Goal: Information Seeking & Learning: Learn about a topic

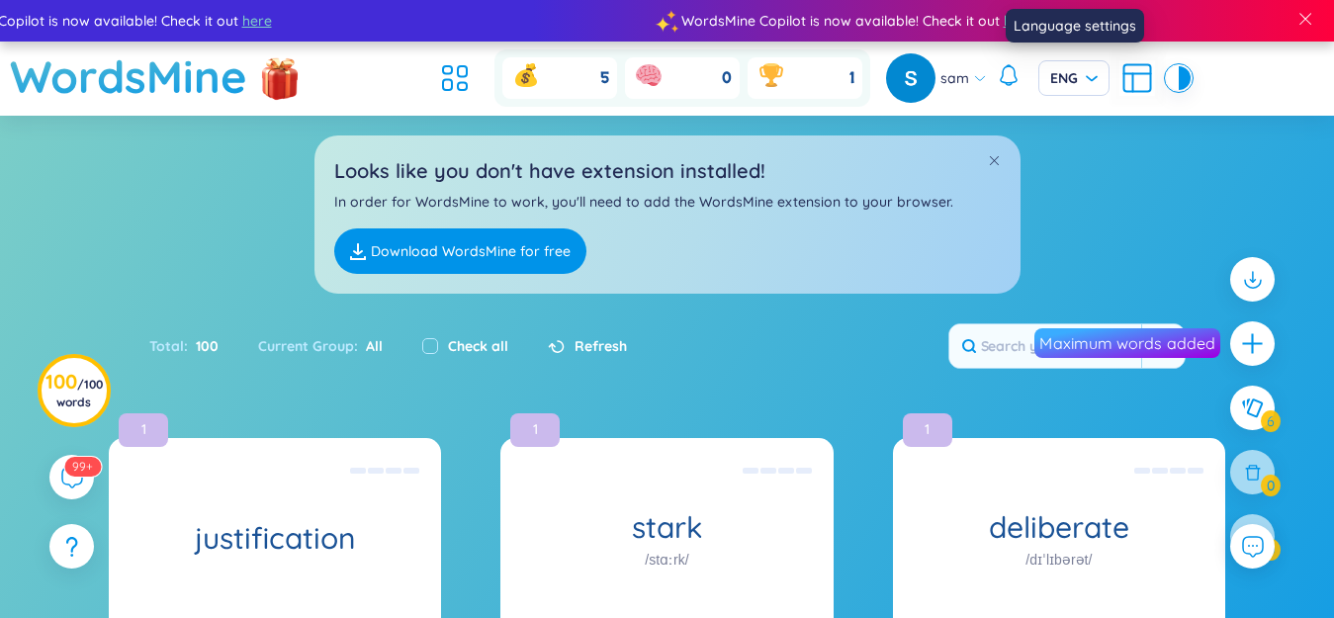
click at [1128, 80] on icon at bounding box center [1137, 78] width 36 height 36
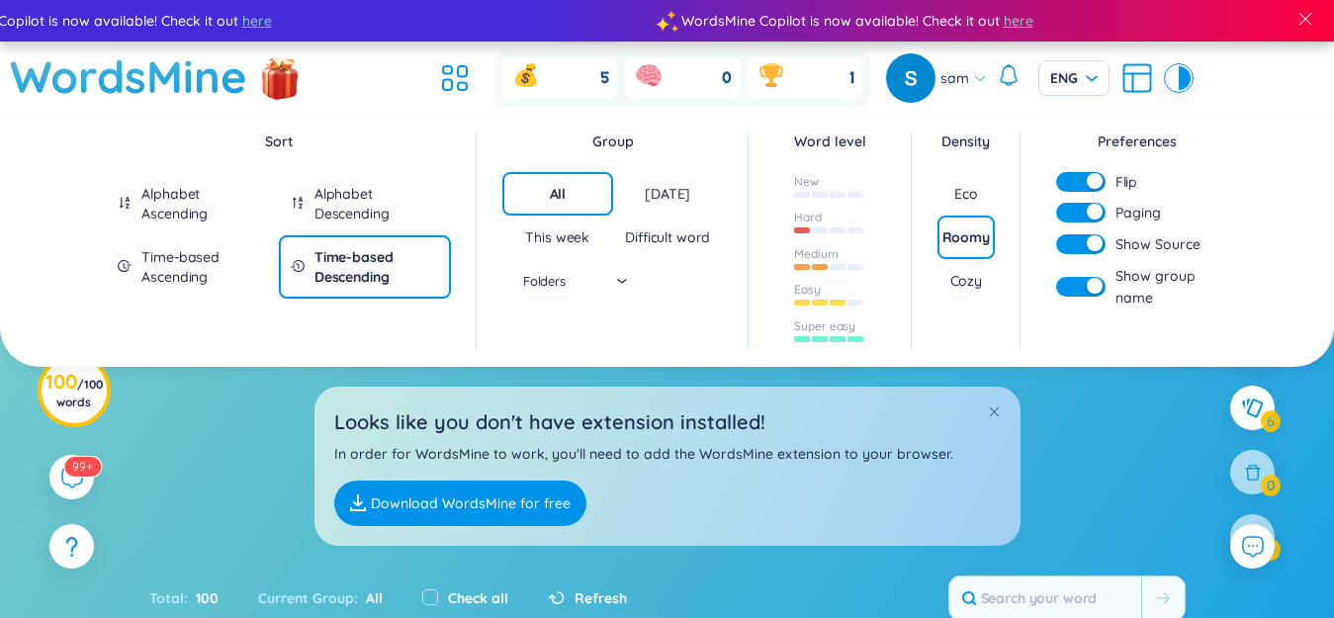
click at [1096, 181] on div "button" at bounding box center [1095, 181] width 16 height 16
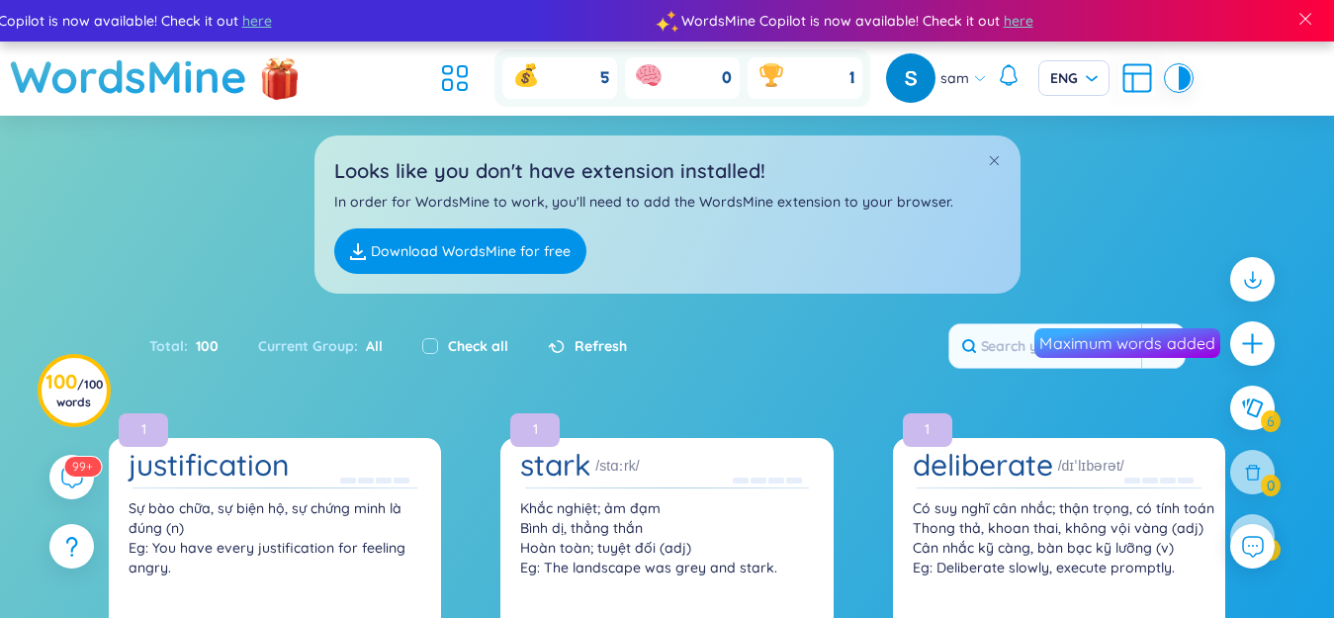
click at [1125, 71] on icon at bounding box center [1137, 78] width 36 height 36
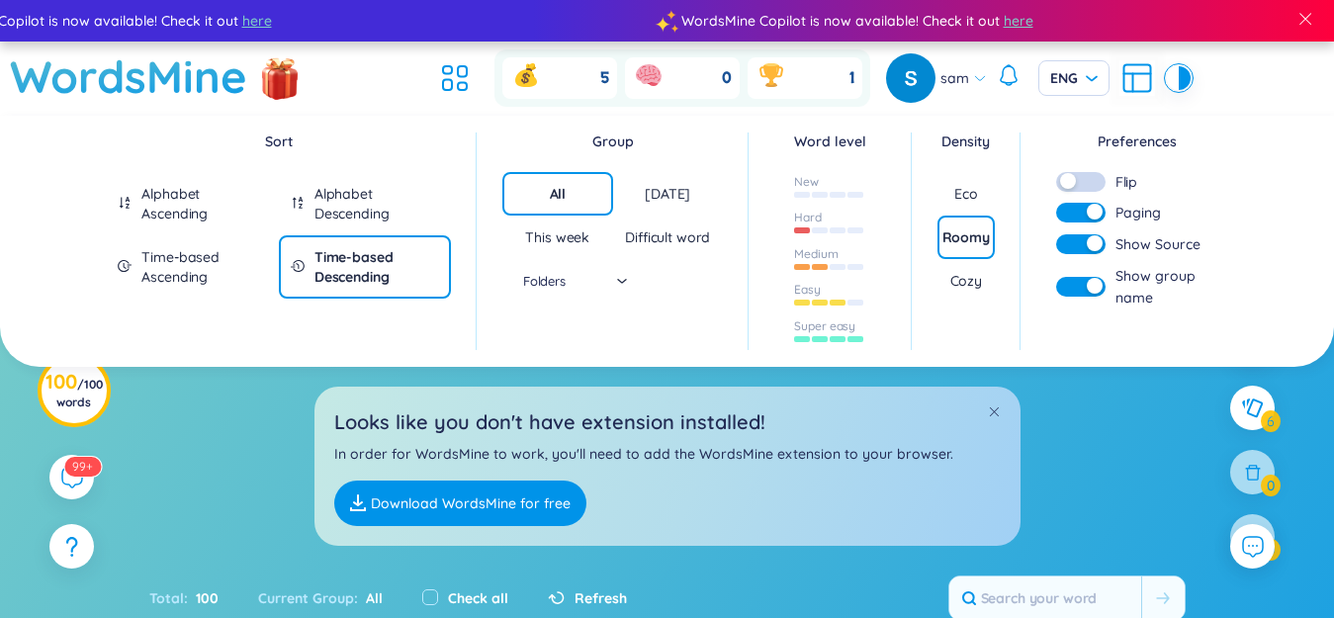
click at [1089, 186] on button "button" at bounding box center [1080, 182] width 49 height 20
click at [1087, 217] on div "button" at bounding box center [1095, 212] width 16 height 16
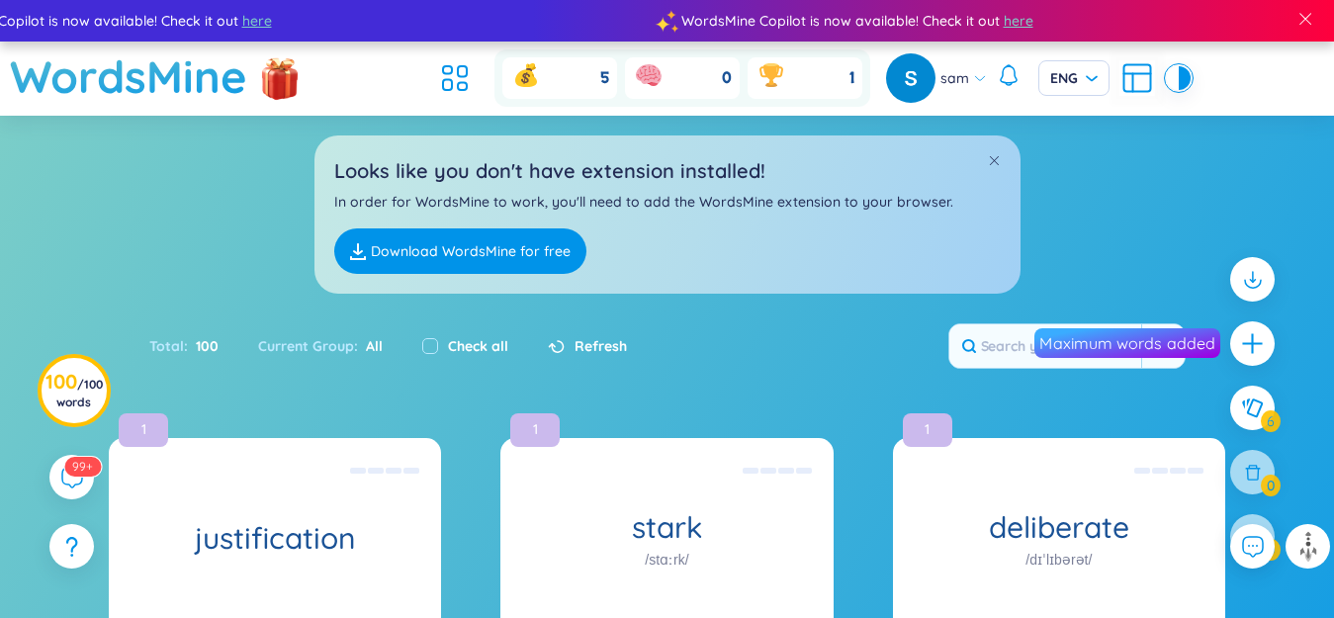
scroll to position [560, 0]
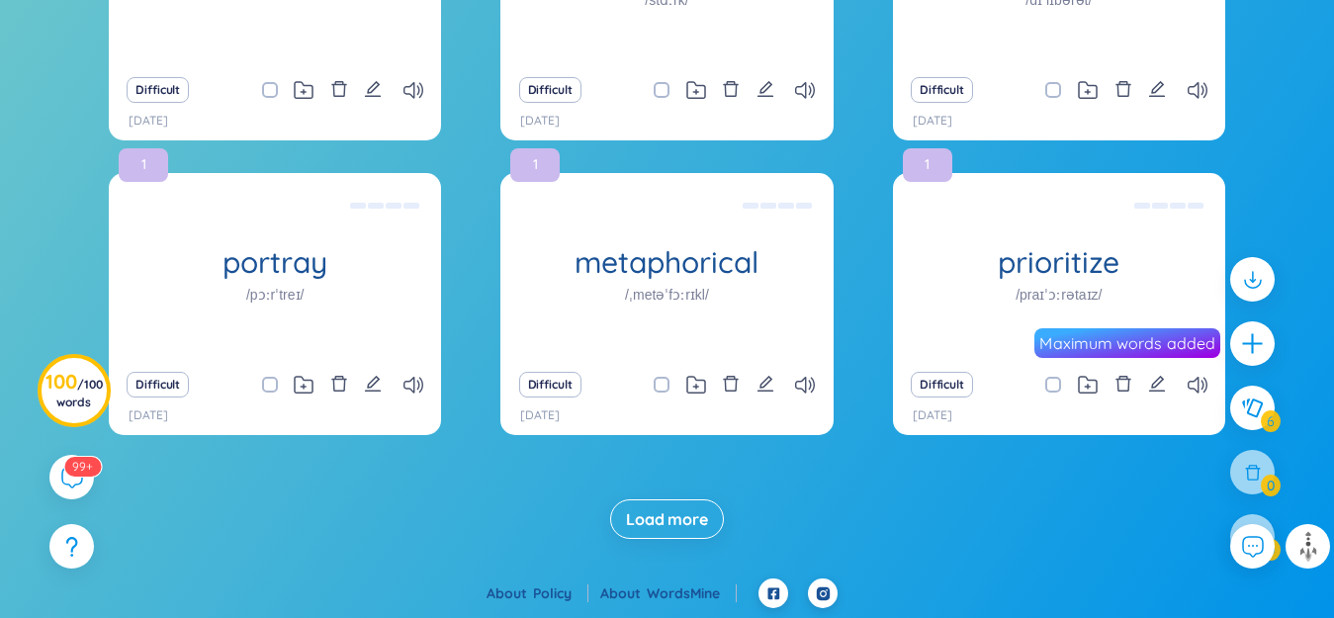
click at [670, 513] on span "Load more" at bounding box center [667, 519] width 82 height 22
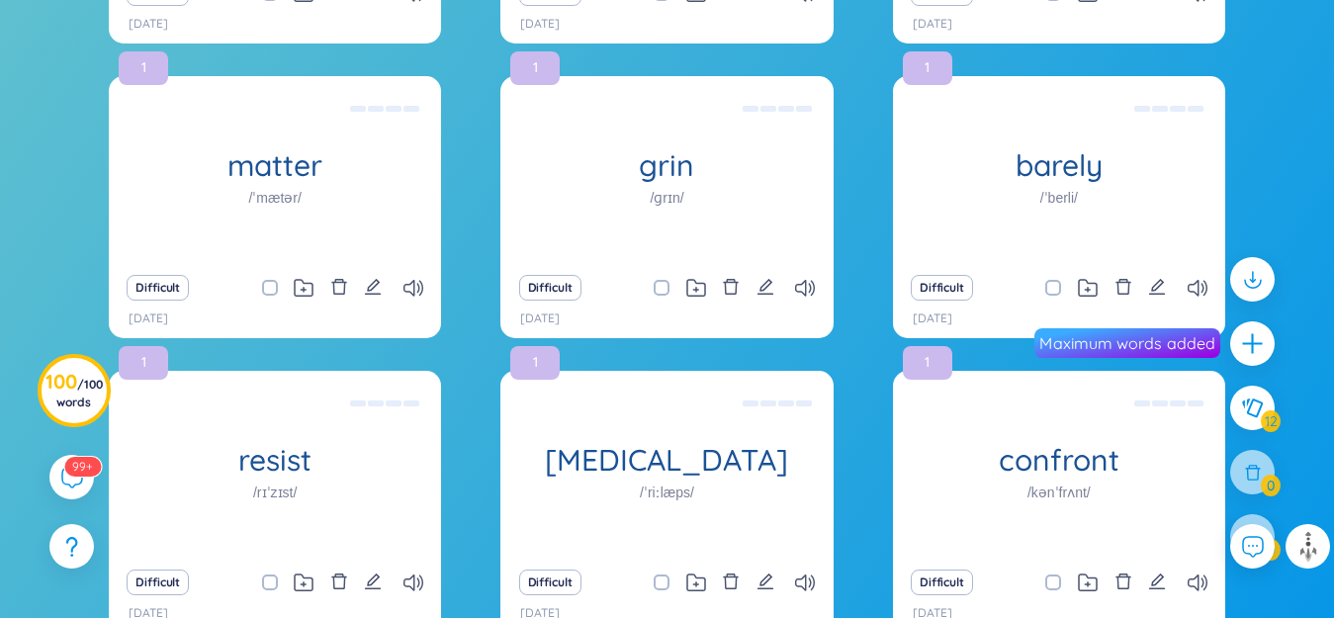
scroll to position [1149, 0]
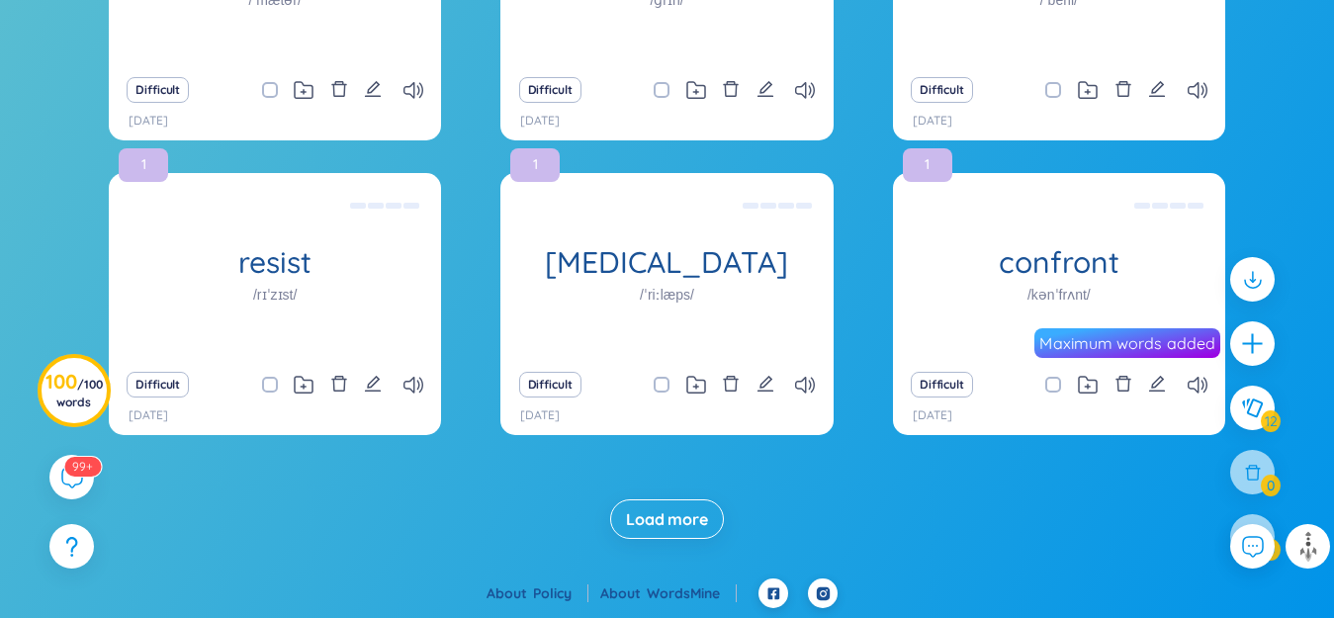
click at [684, 523] on span "Load more" at bounding box center [667, 519] width 82 height 22
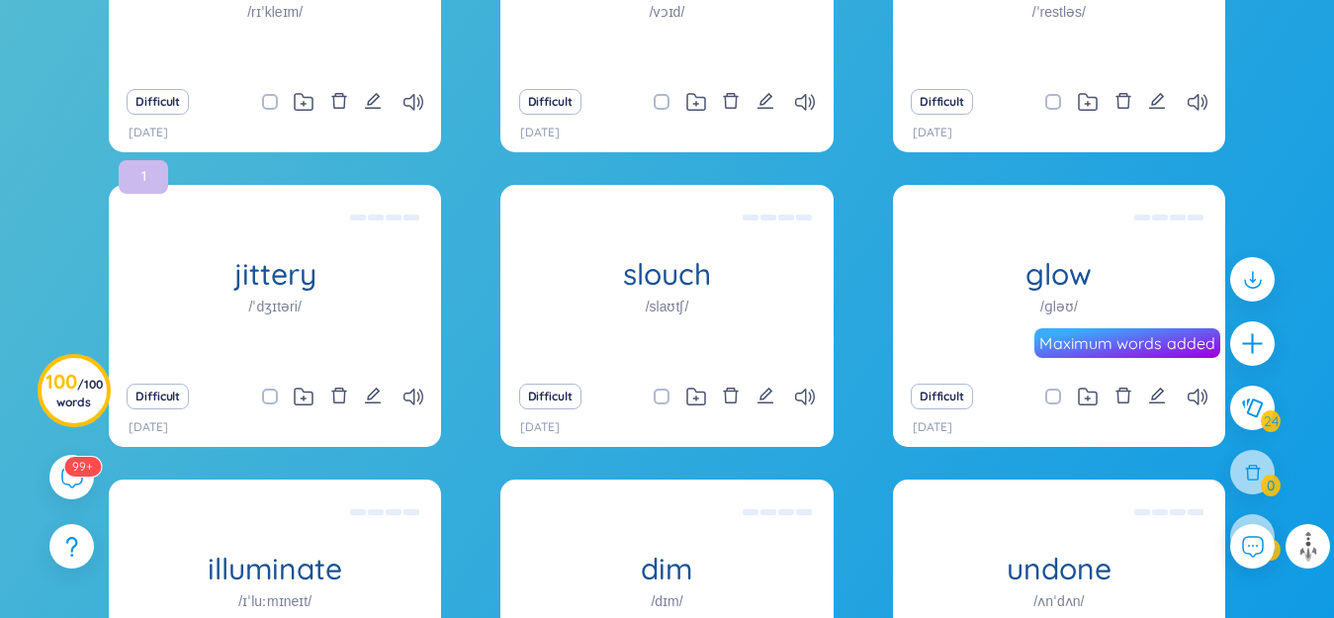
scroll to position [2328, 0]
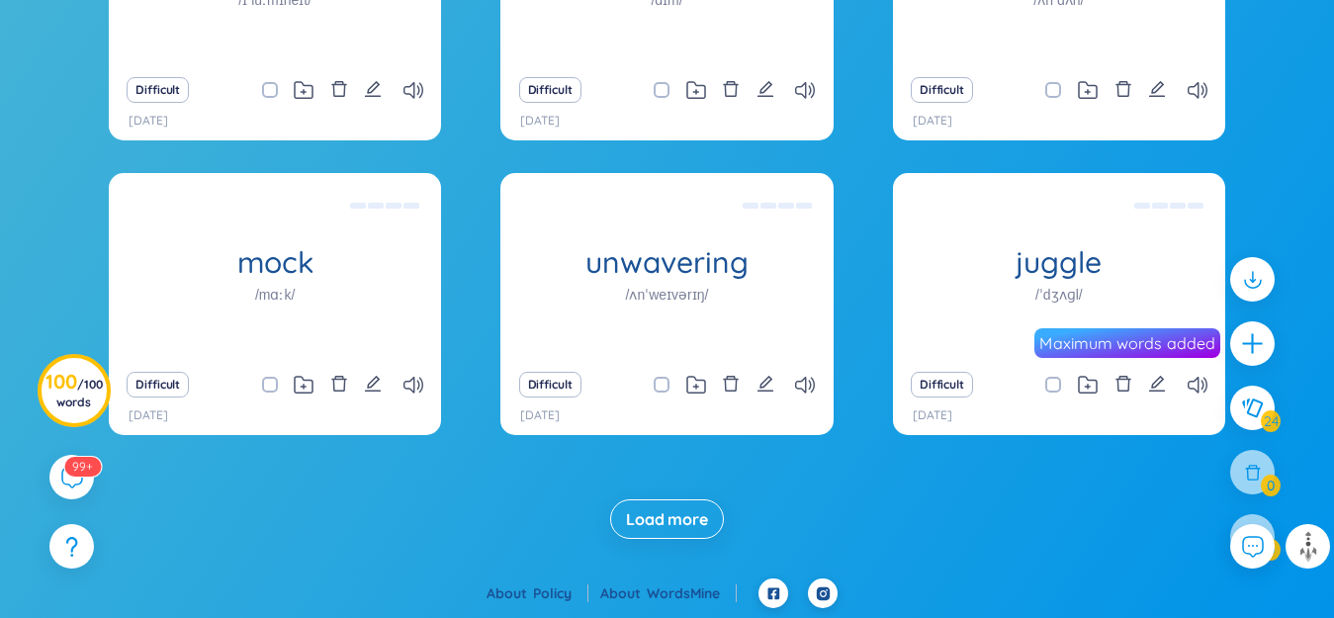
click at [687, 523] on span "Load more" at bounding box center [667, 519] width 82 height 22
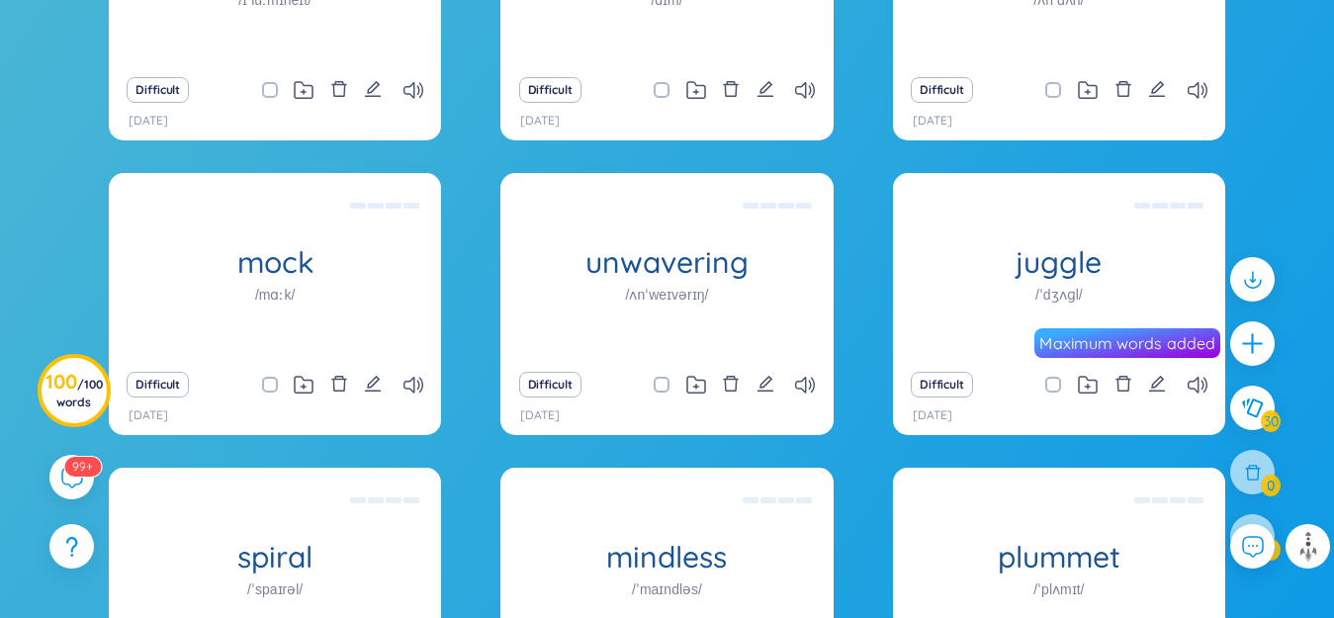
scroll to position [2917, 0]
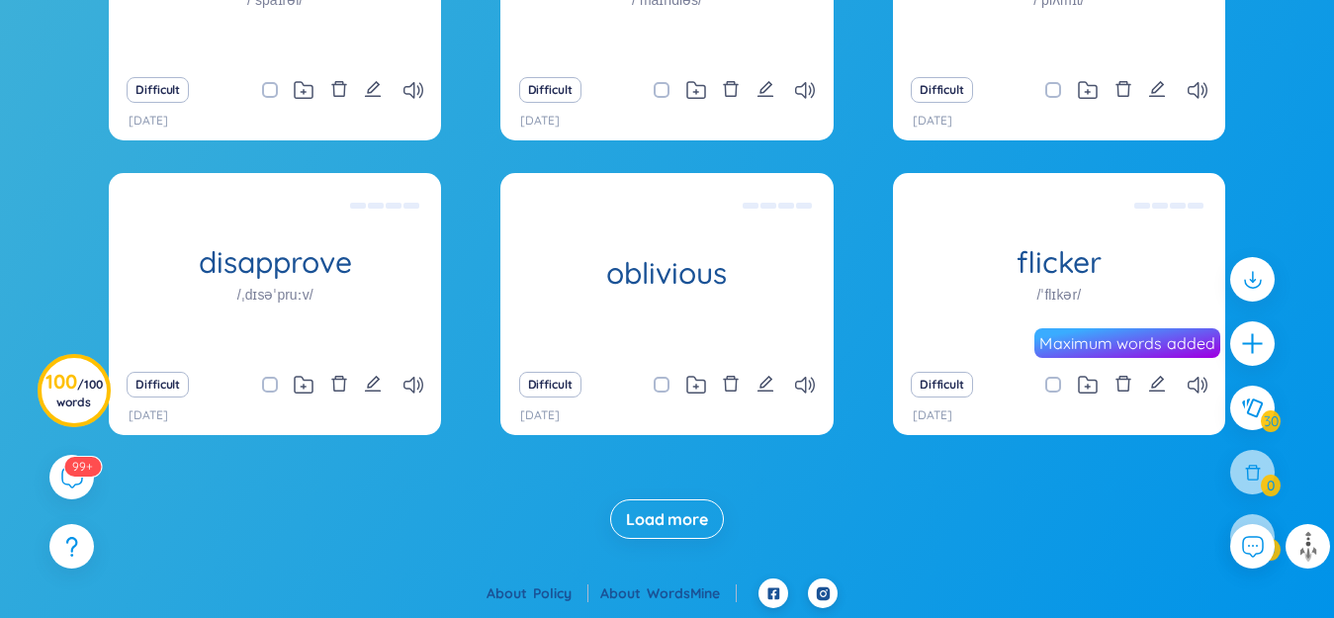
click at [688, 511] on span "Load more" at bounding box center [667, 519] width 82 height 22
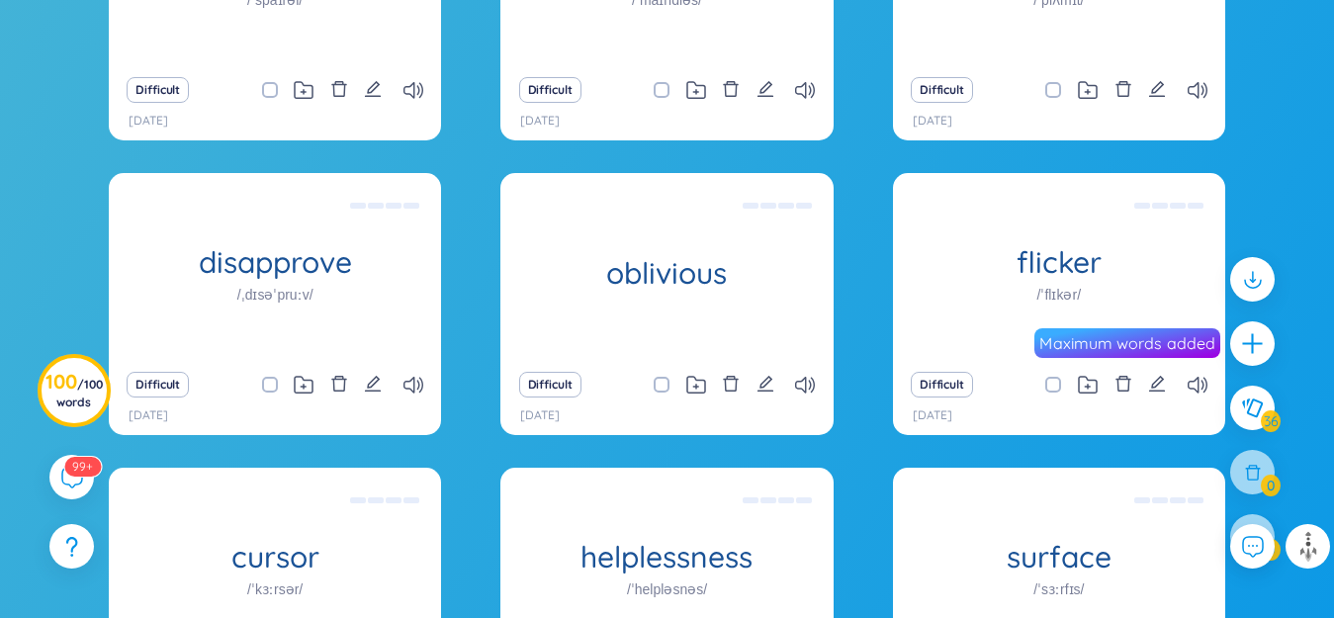
scroll to position [3507, 0]
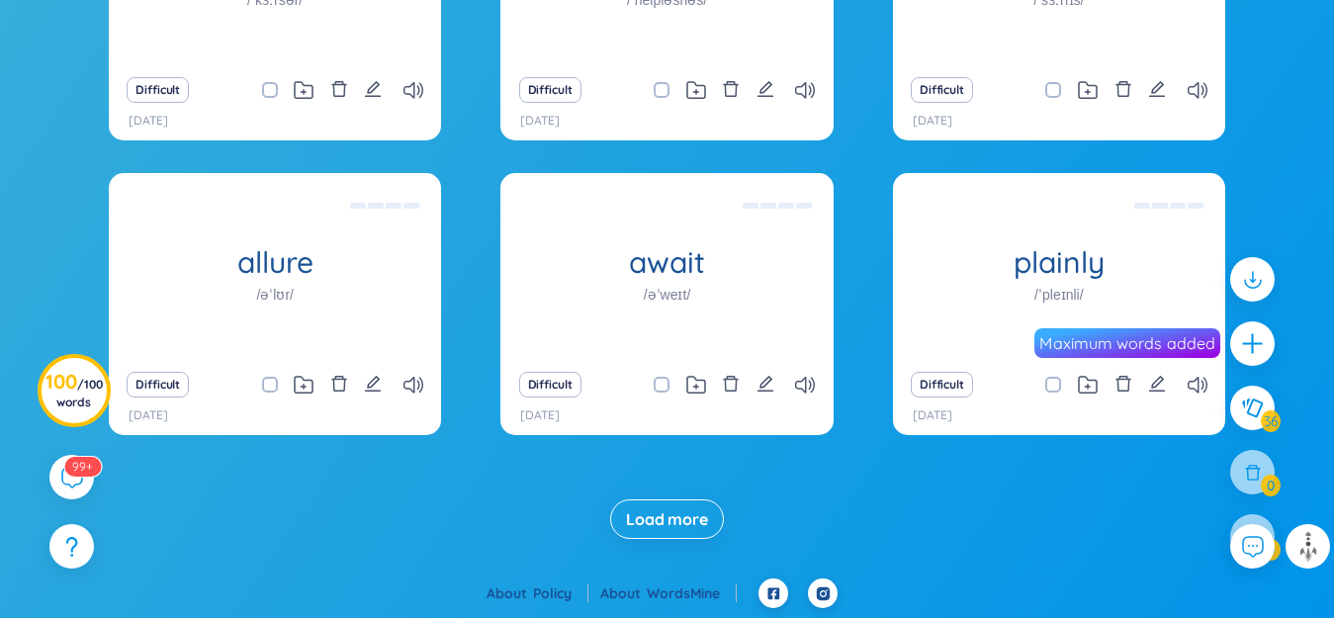
click at [688, 511] on span "Load more" at bounding box center [667, 519] width 82 height 22
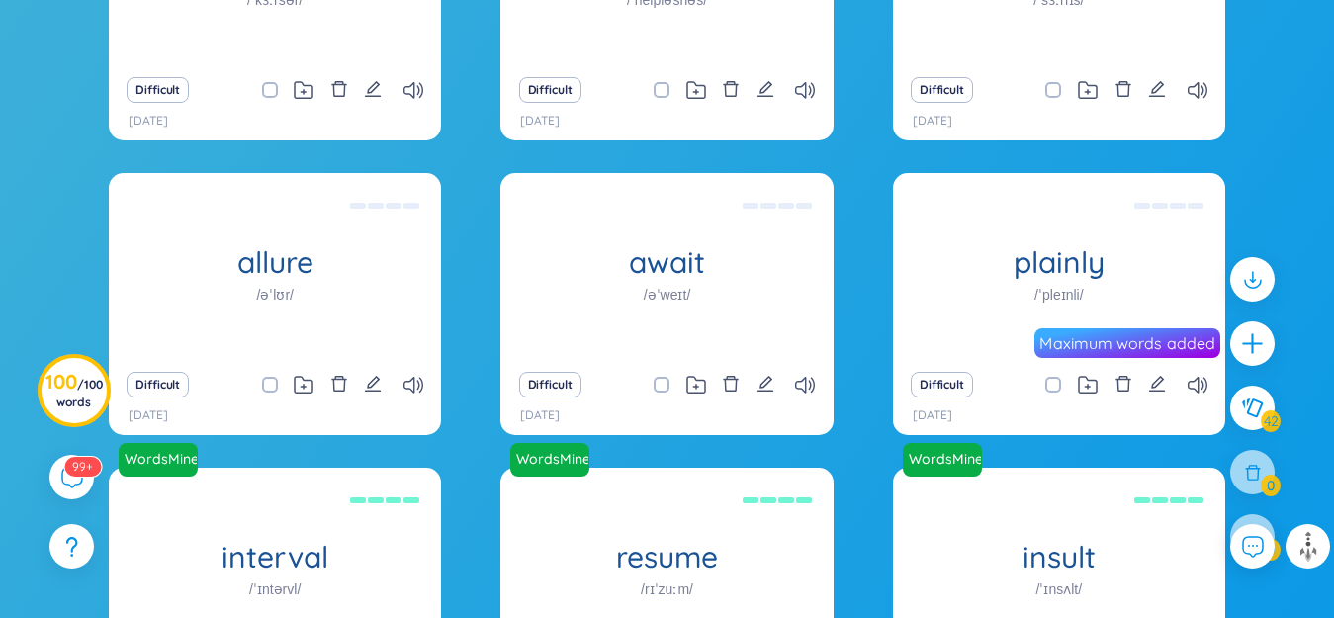
scroll to position [3509, 0]
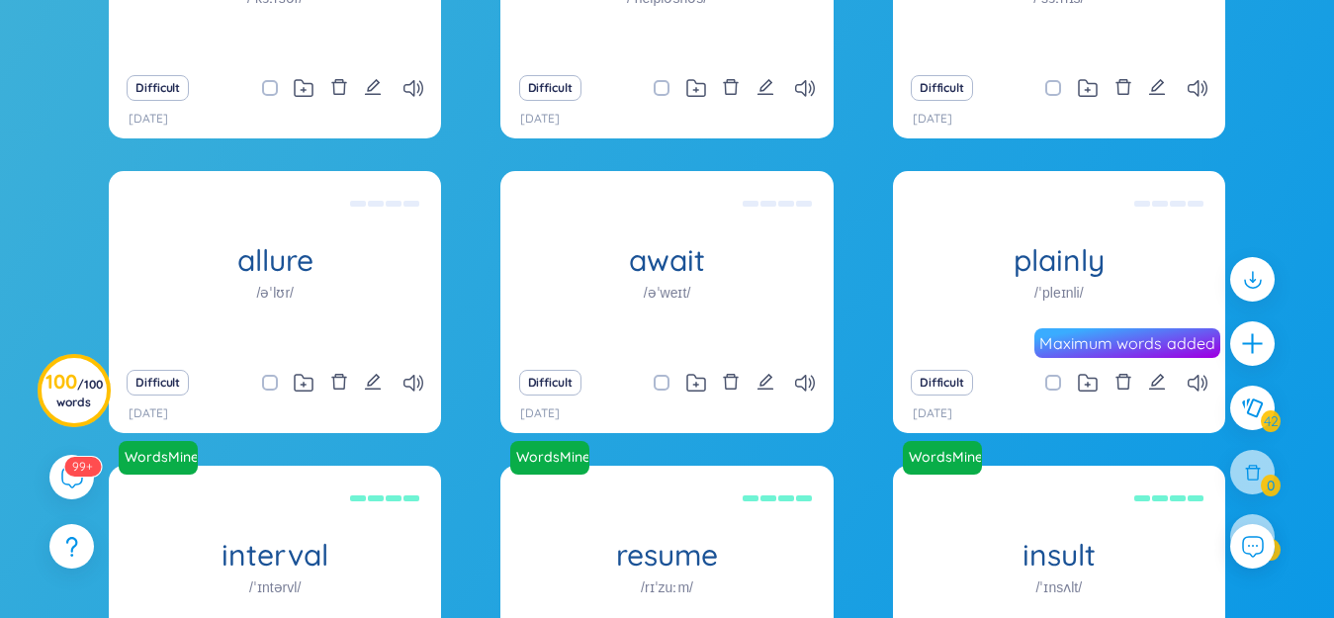
checkbox input "true"
click at [1253, 520] on div at bounding box center [1252, 536] width 49 height 49
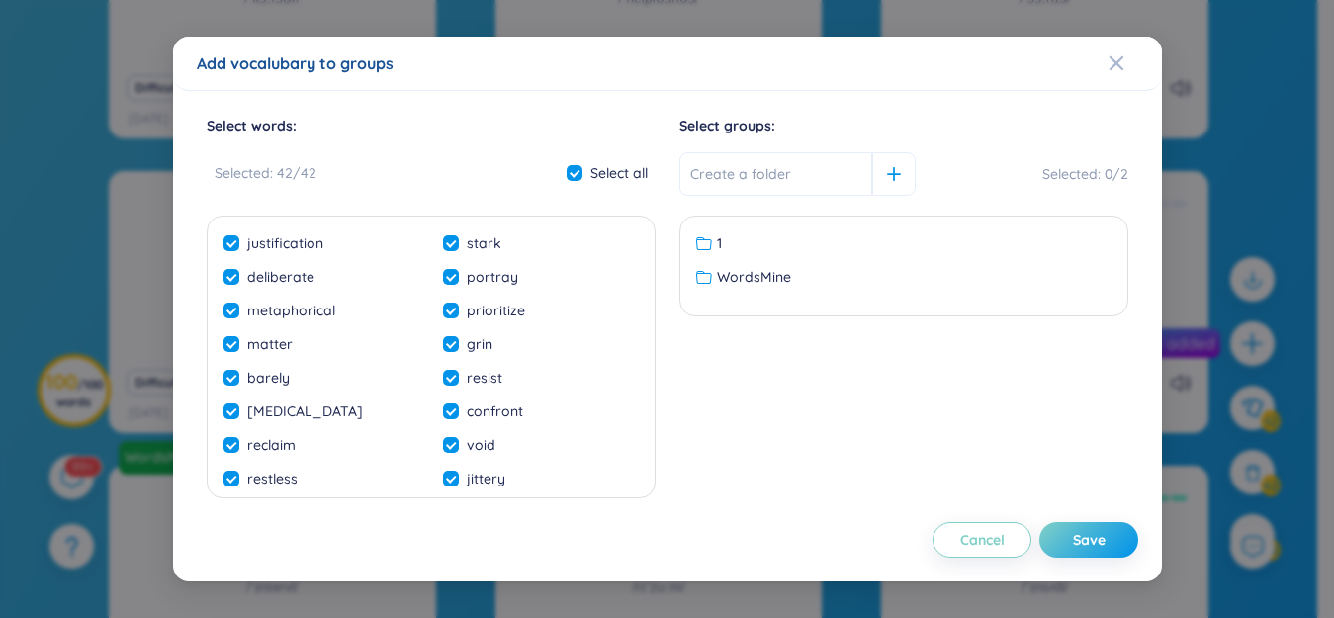
checkbox input "true"
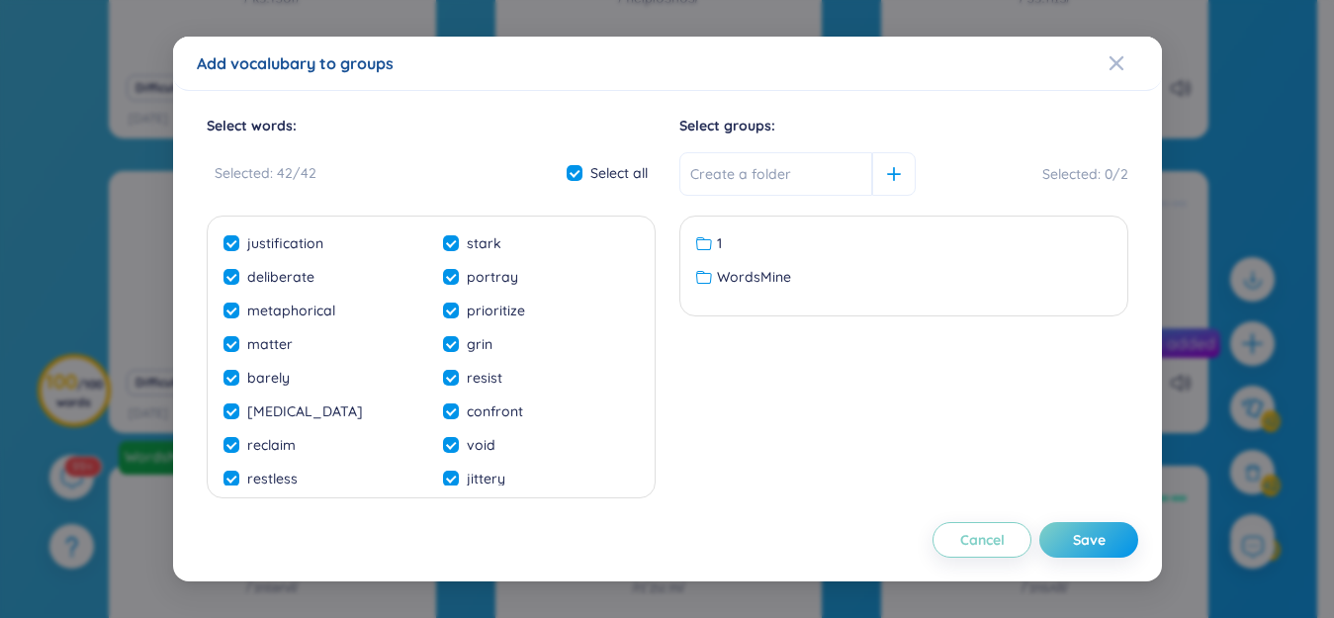
checkbox input "true"
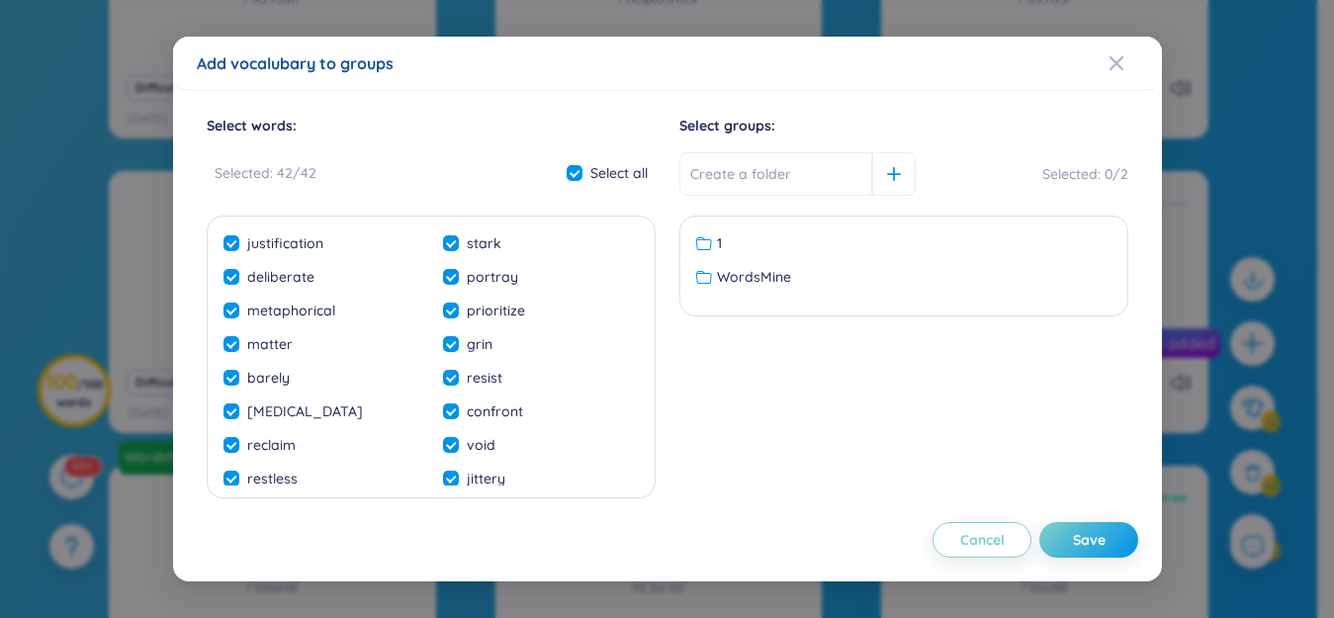
checkbox input "true"
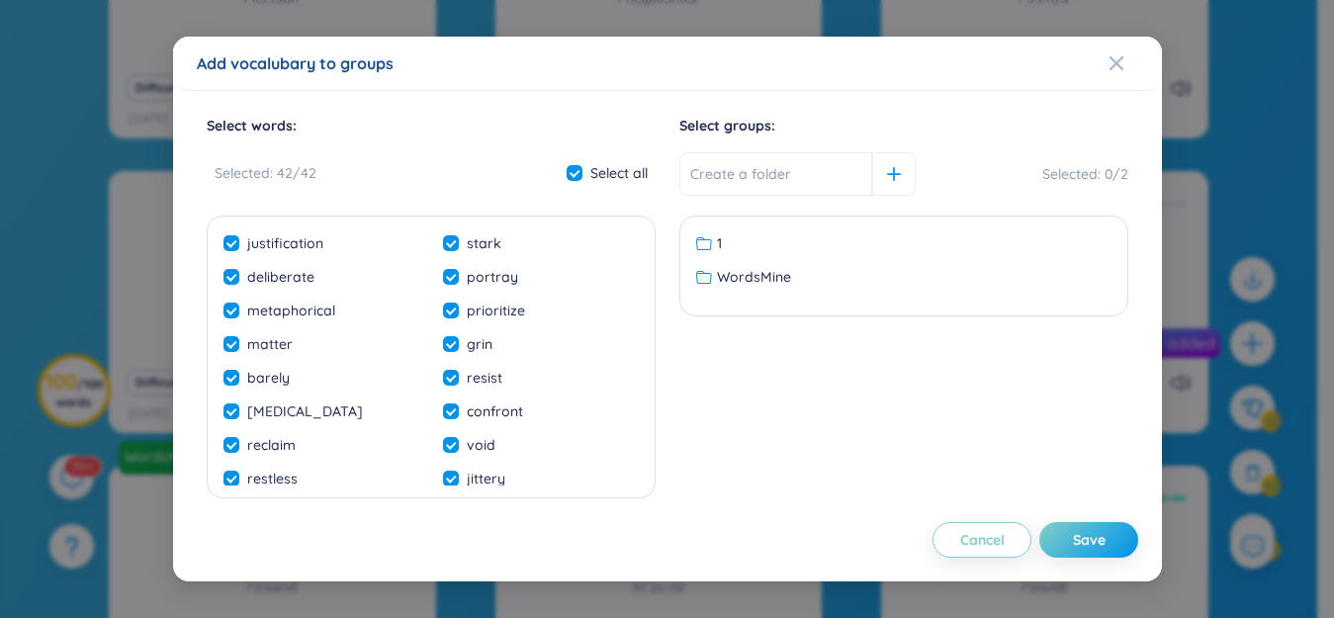
checkbox input "true"
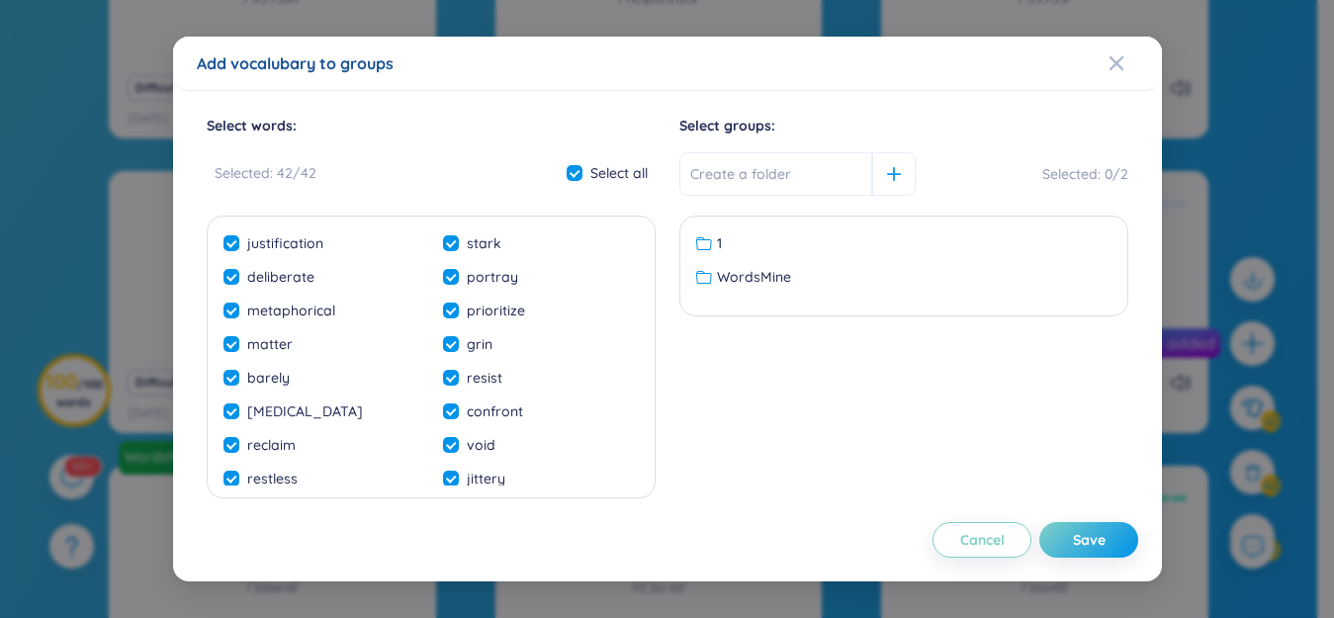
checkbox input "true"
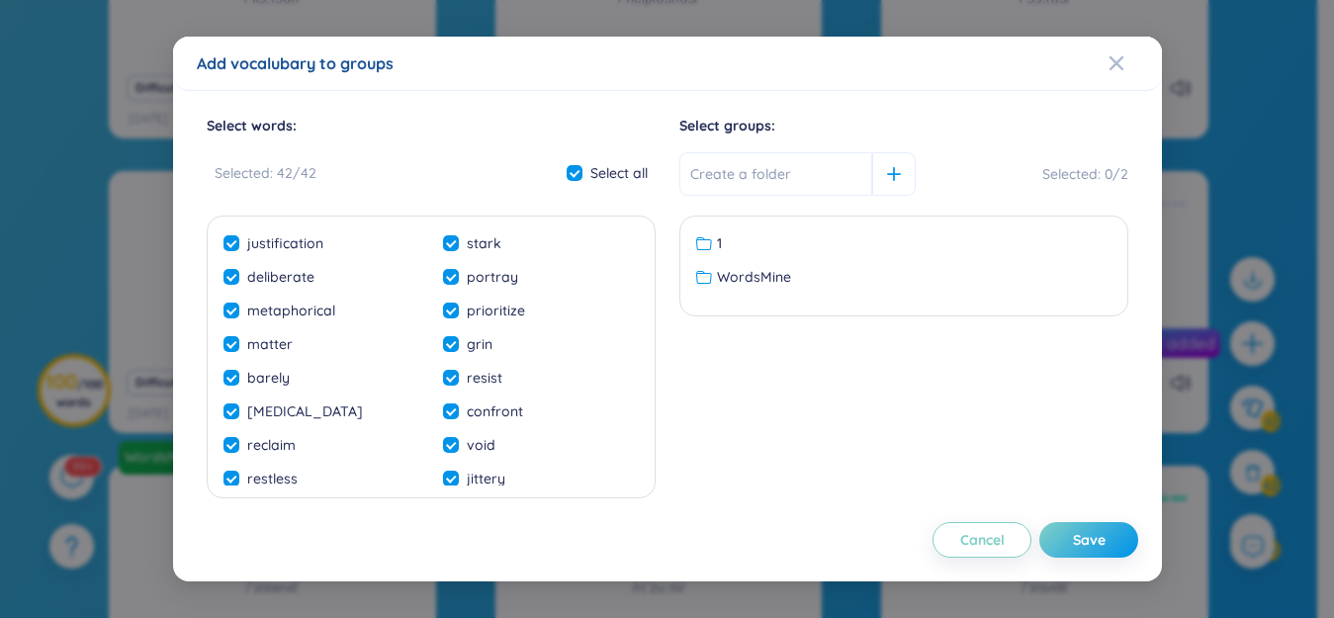
checkbox input "true"
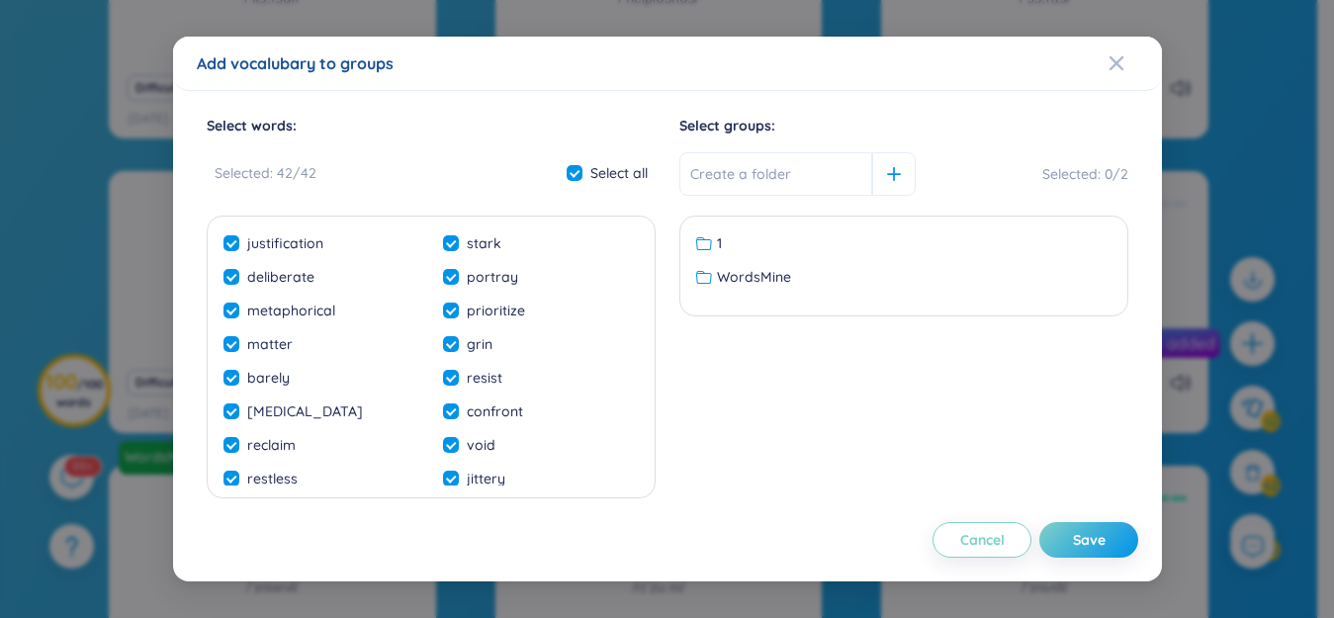
checkbox input "true"
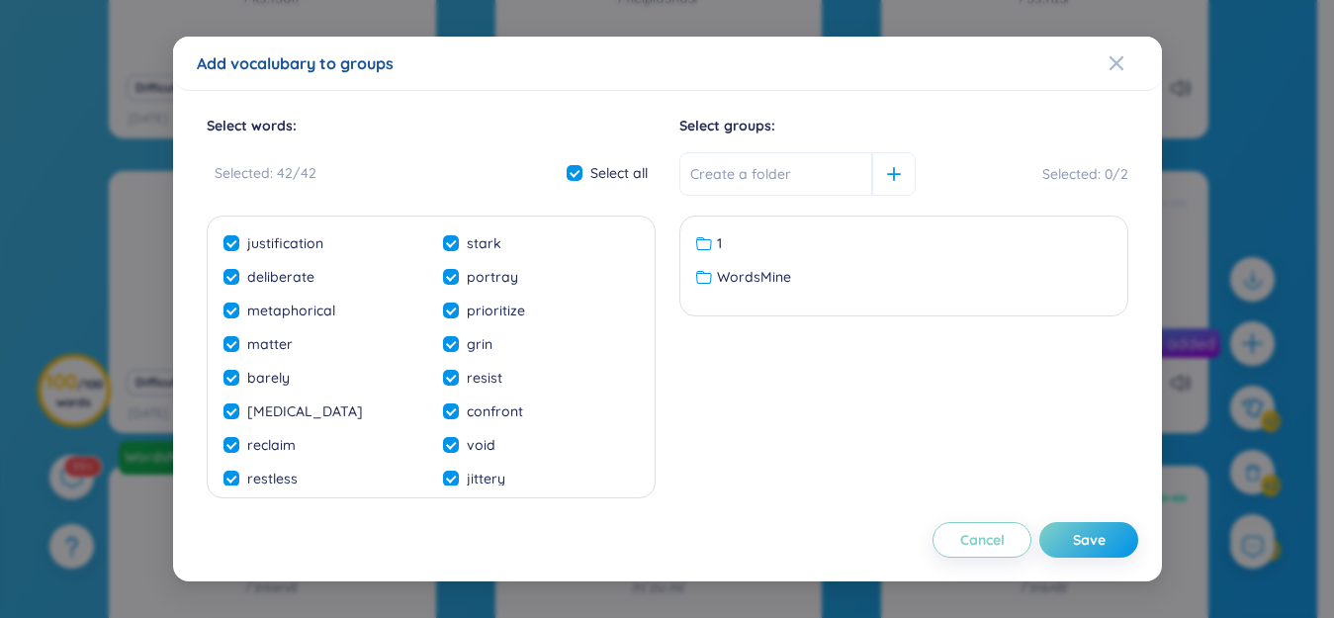
checkbox input "true"
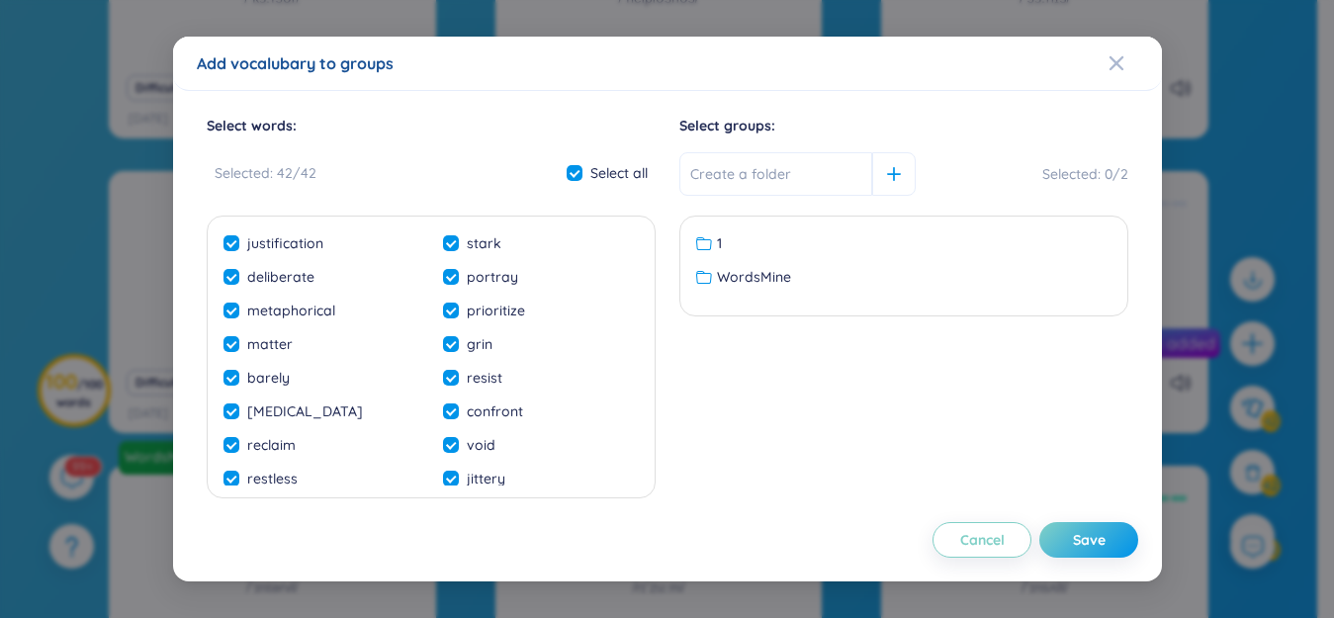
checkbox input "true"
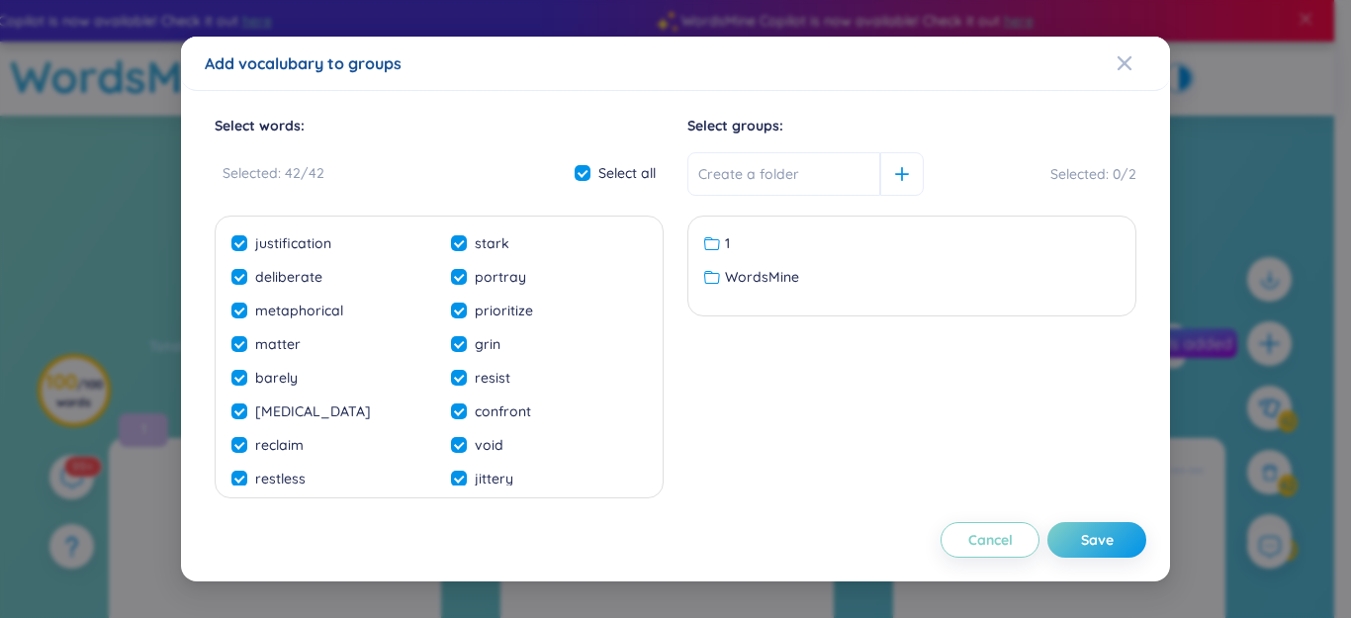
click at [843, 284] on div "WordsMine" at bounding box center [911, 277] width 415 height 22
click at [1081, 532] on div "Save" at bounding box center [1097, 540] width 33 height 22
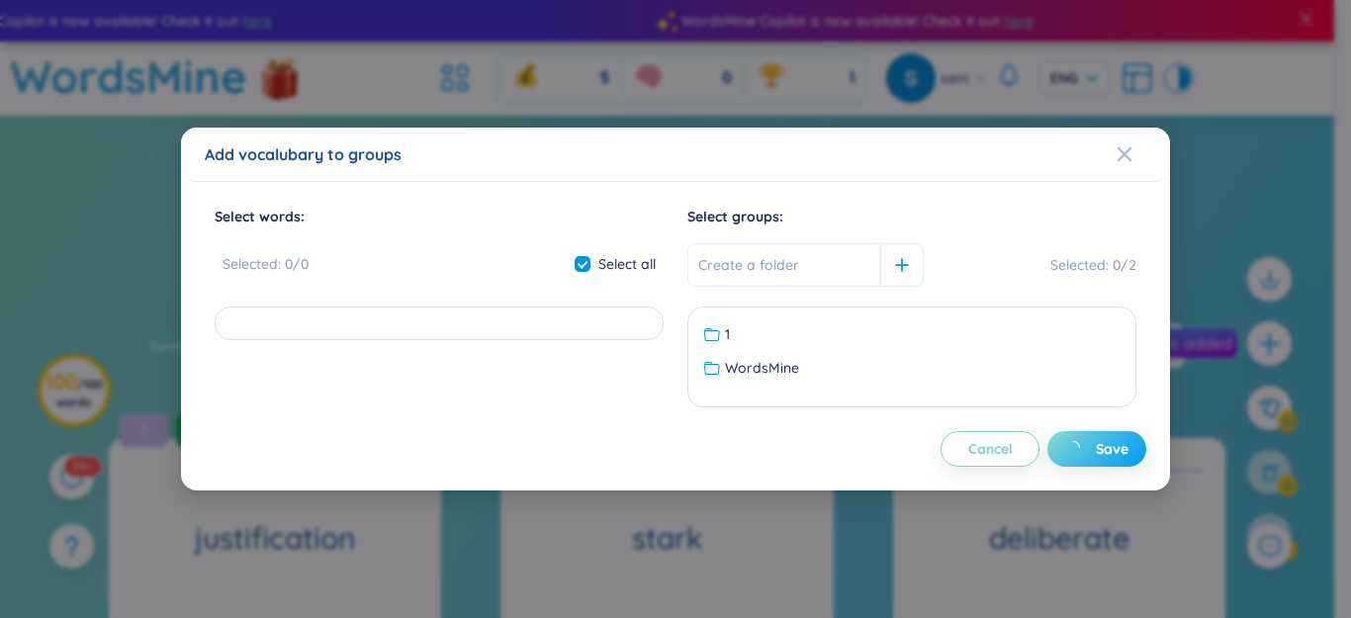
checkbox input "false"
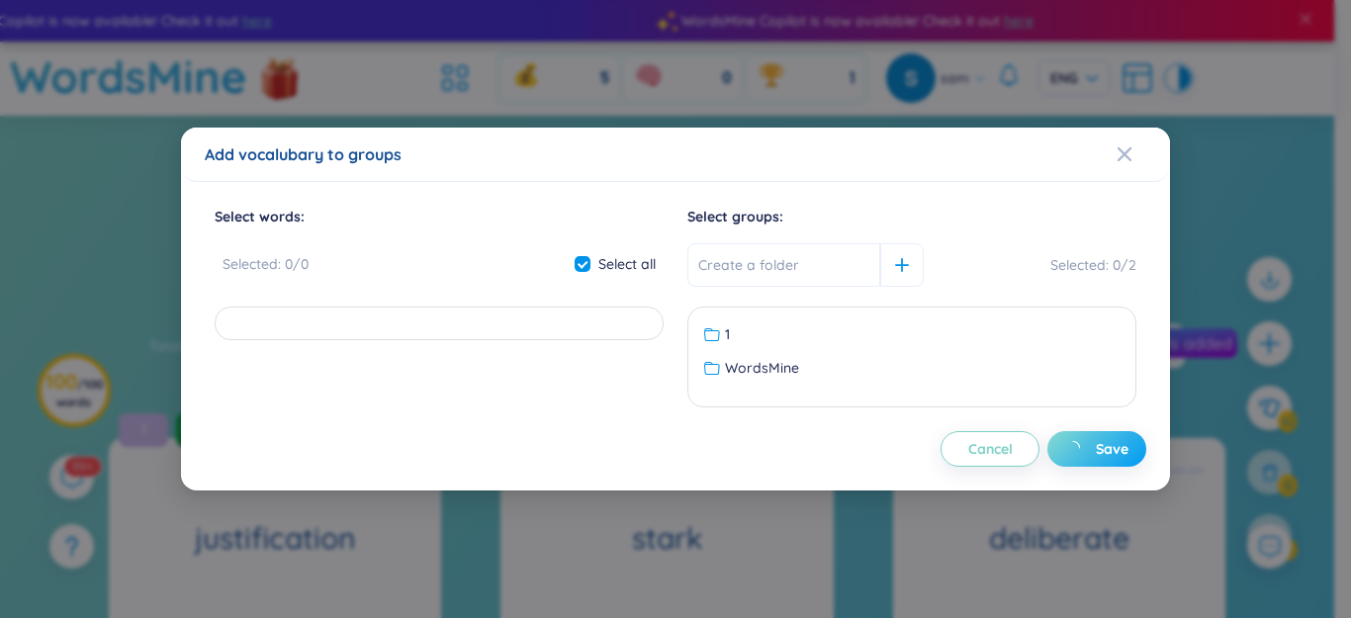
checkbox input "false"
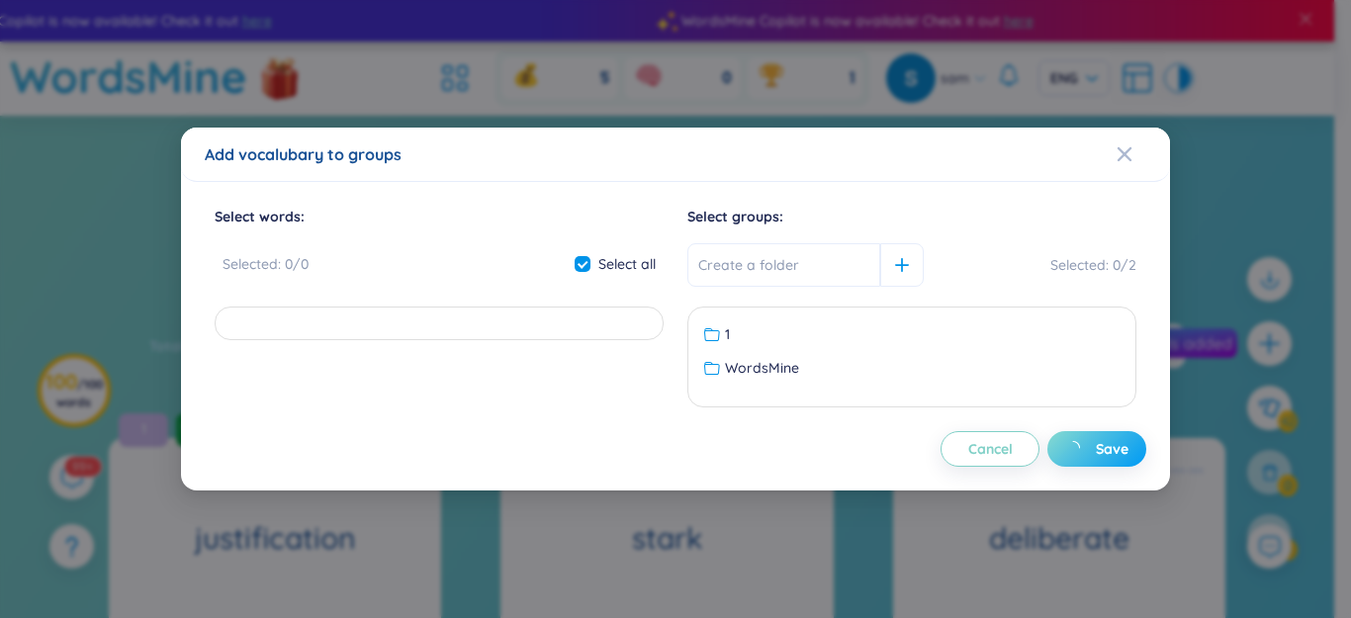
checkbox input "false"
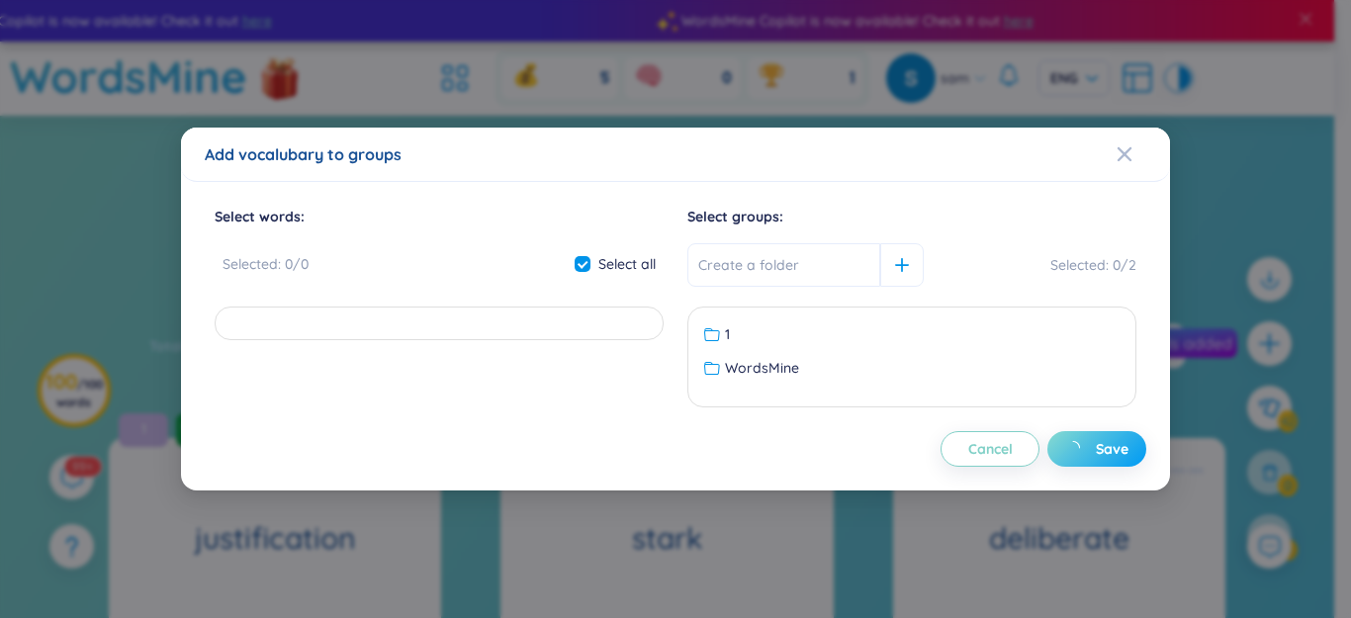
checkbox input "false"
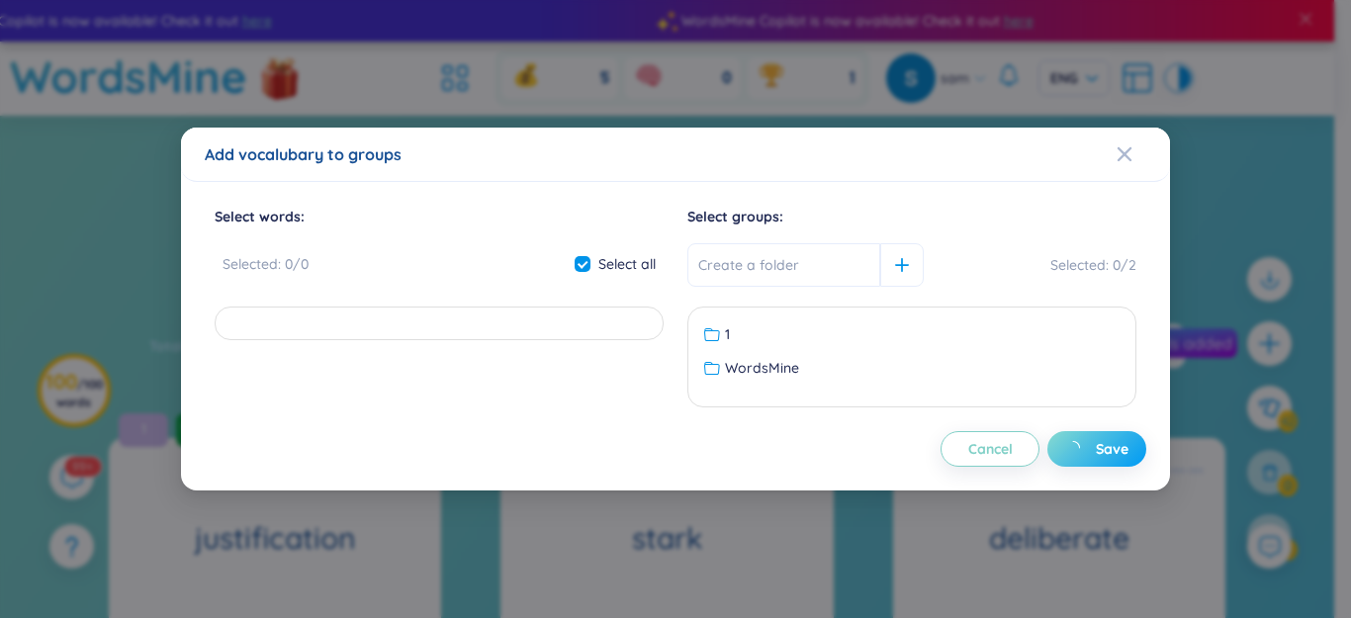
checkbox input "false"
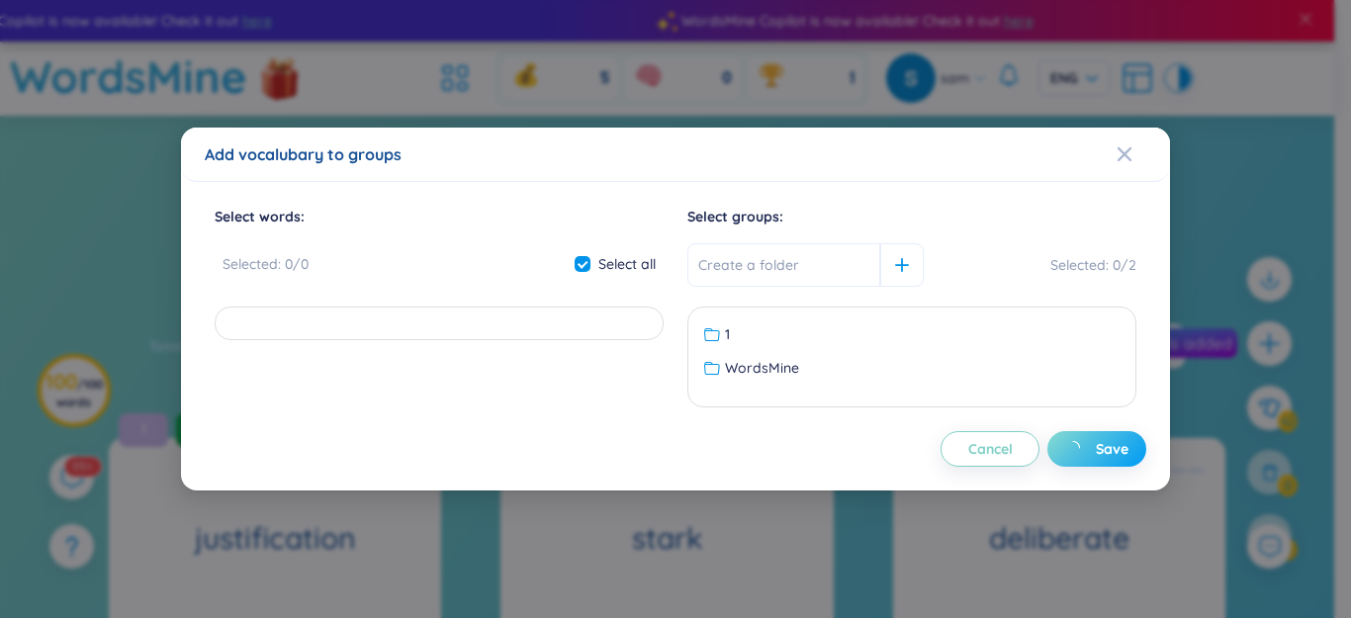
checkbox input "false"
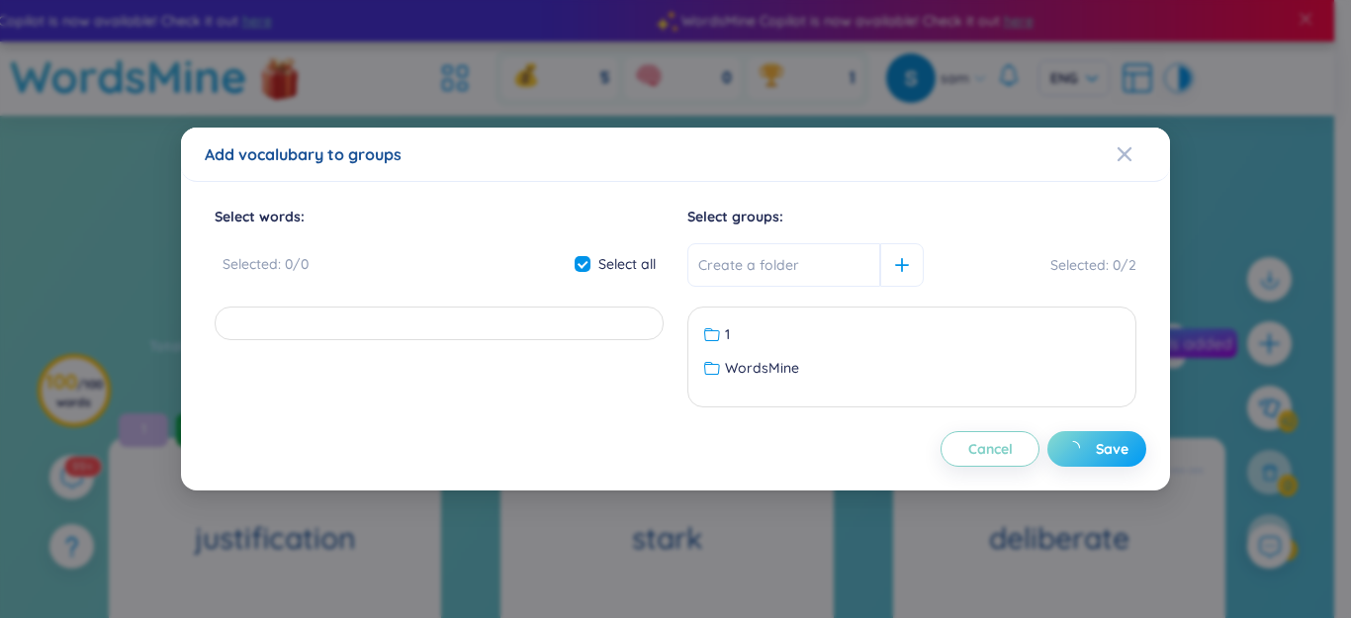
checkbox input "false"
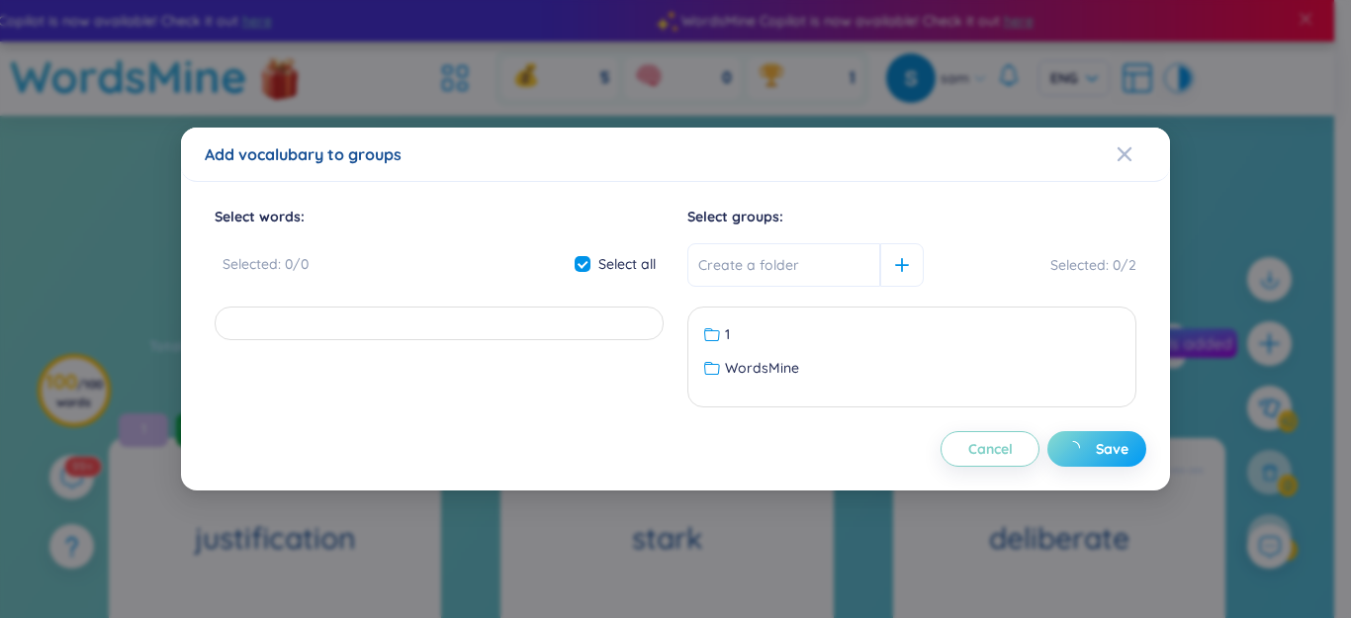
checkbox input "false"
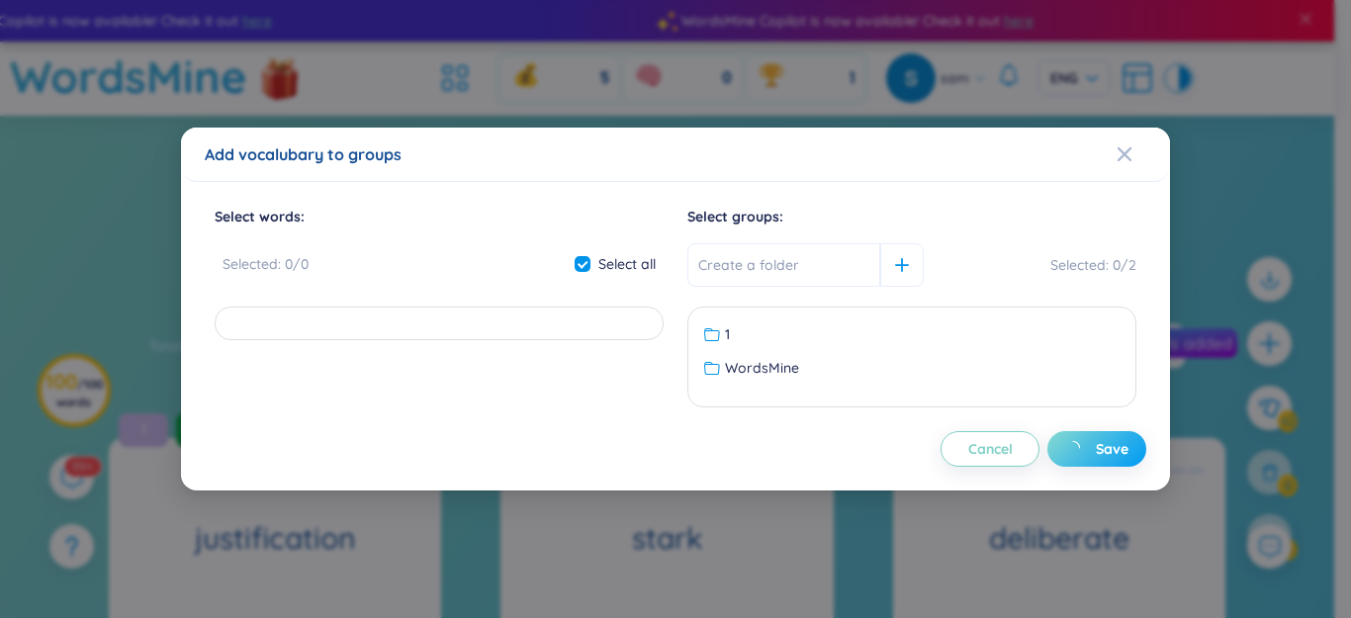
checkbox input "false"
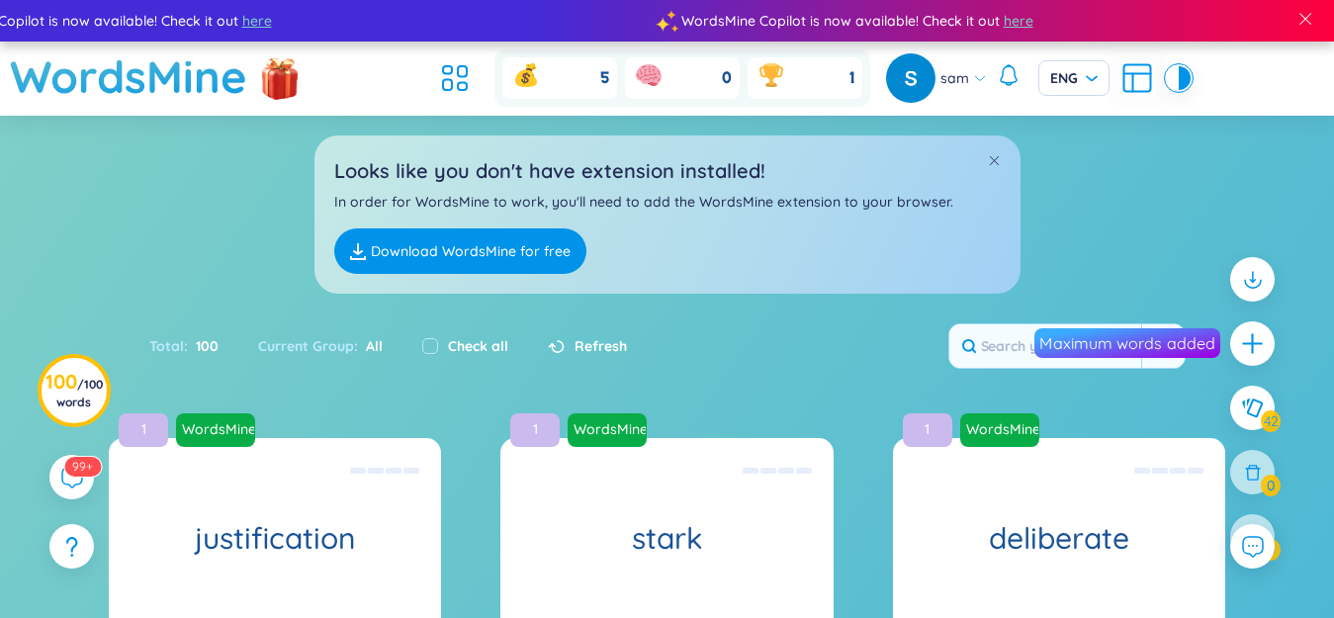
click at [437, 80] on icon at bounding box center [455, 78] width 36 height 36
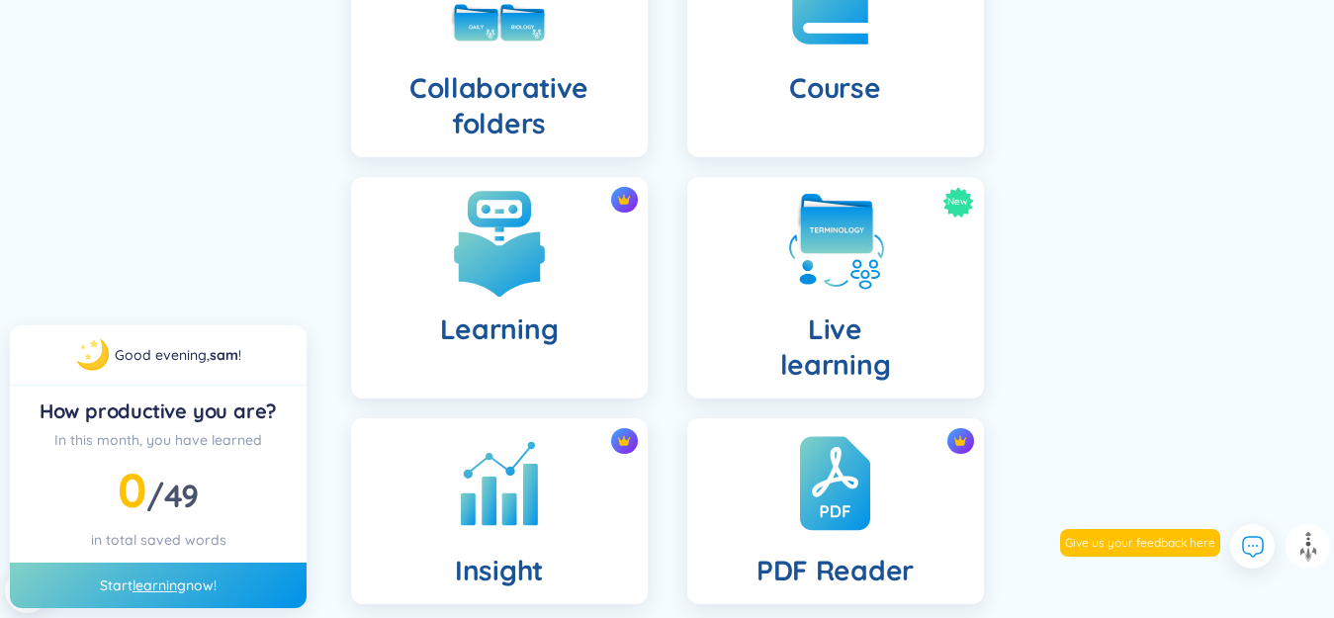
scroll to position [494, 0]
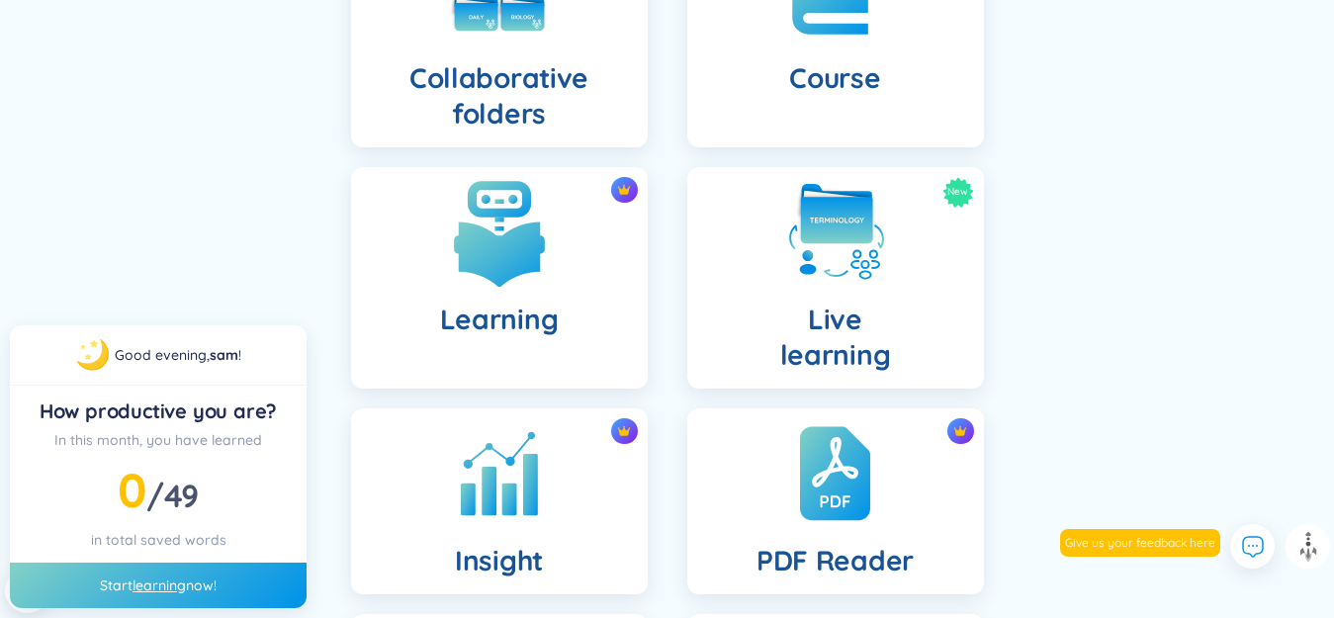
click at [516, 323] on h4 "Learning" at bounding box center [499, 320] width 119 height 36
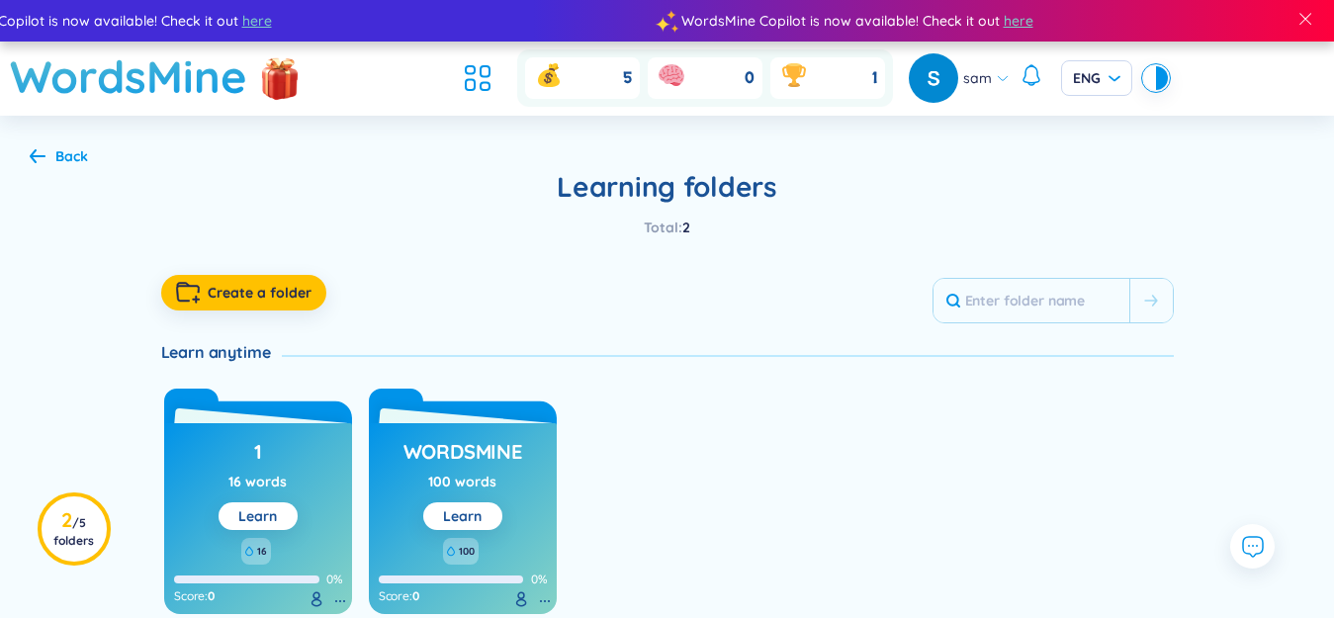
scroll to position [99, 0]
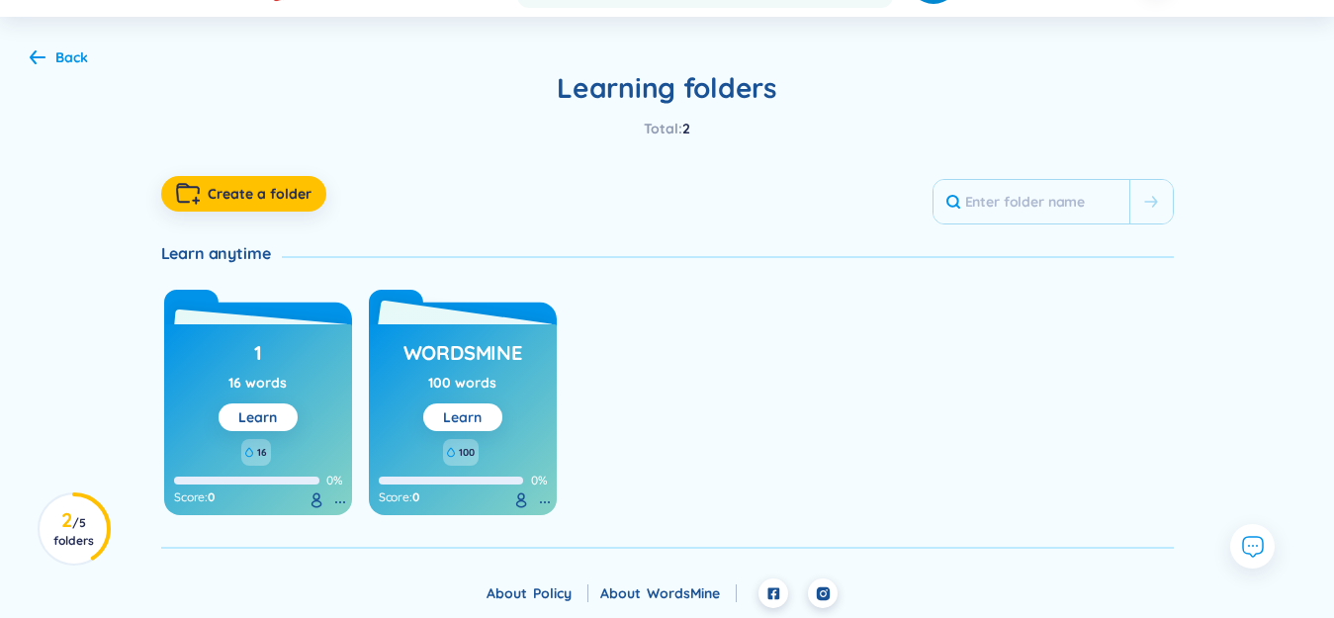
click at [479, 417] on link "Learn" at bounding box center [462, 417] width 39 height 18
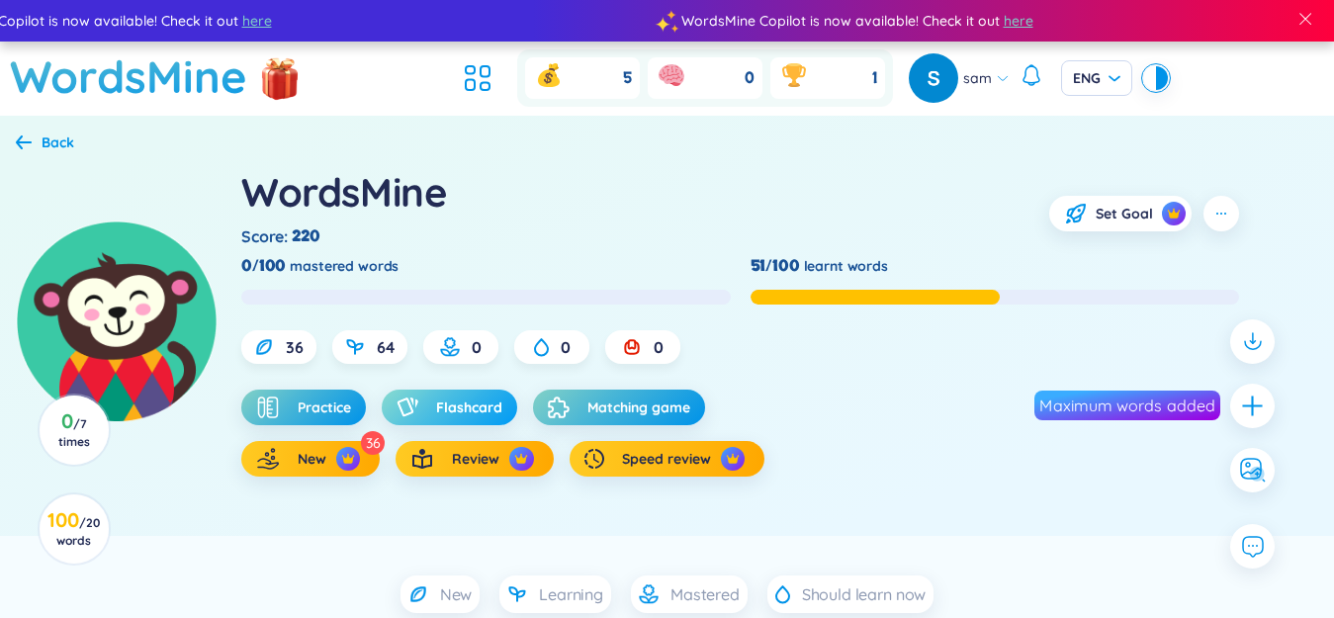
click at [458, 402] on span "Flashcard" at bounding box center [469, 408] width 66 height 20
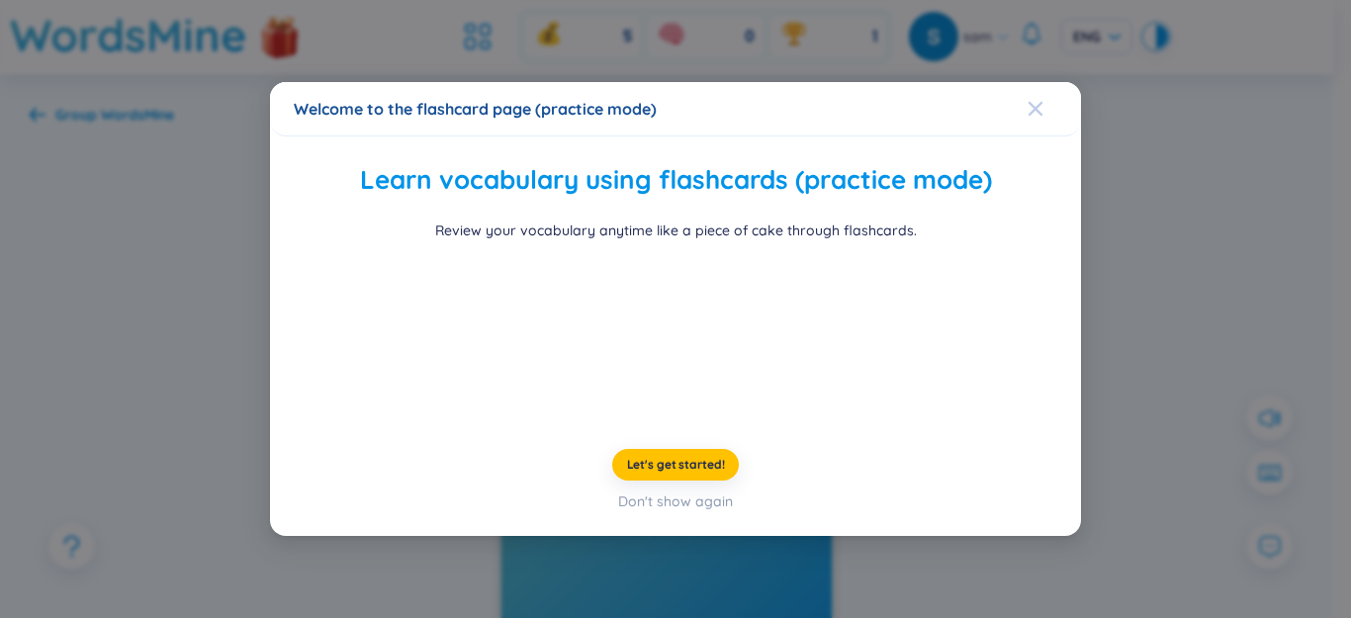
click at [1027, 101] on icon "Close" at bounding box center [1035, 109] width 16 height 16
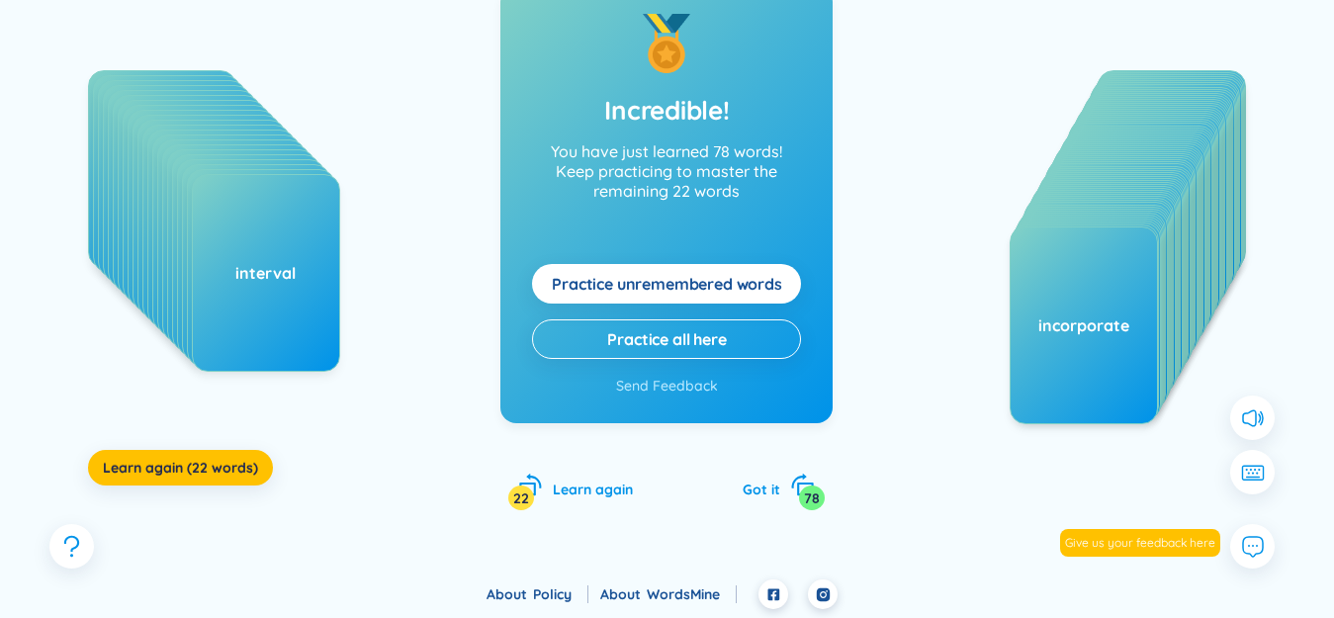
scroll to position [289, 0]
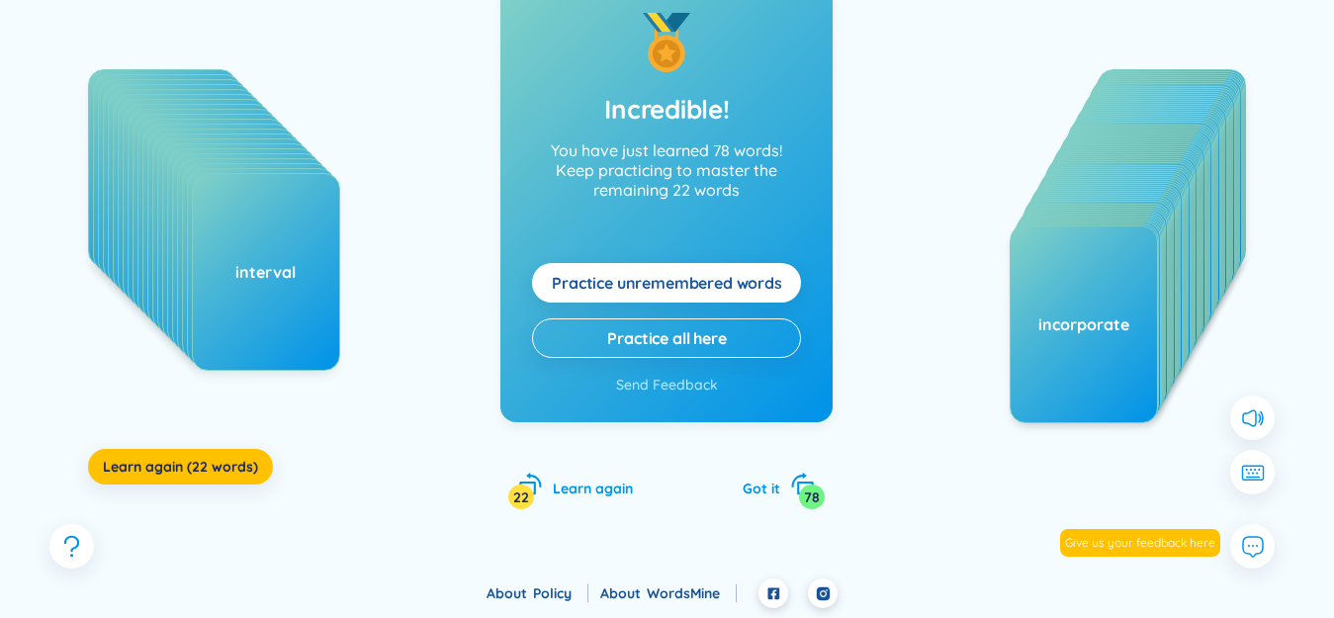
click at [583, 266] on button "Practice unremembered words" at bounding box center [666, 283] width 269 height 40
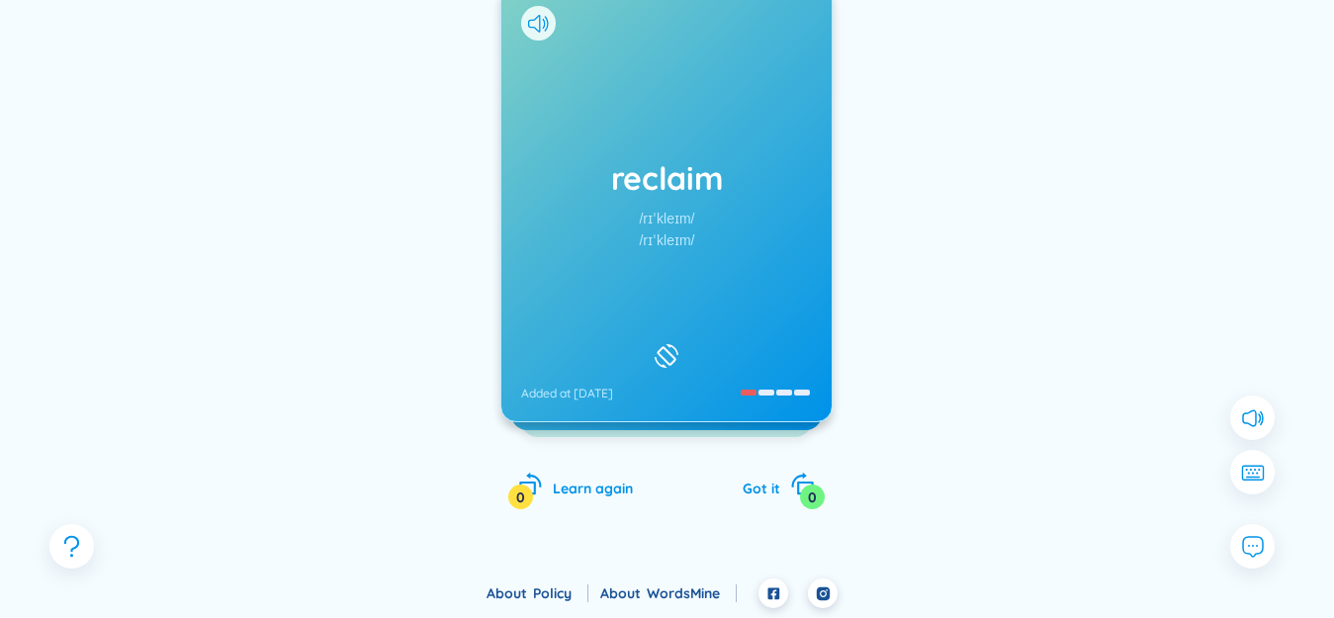
scroll to position [190, 0]
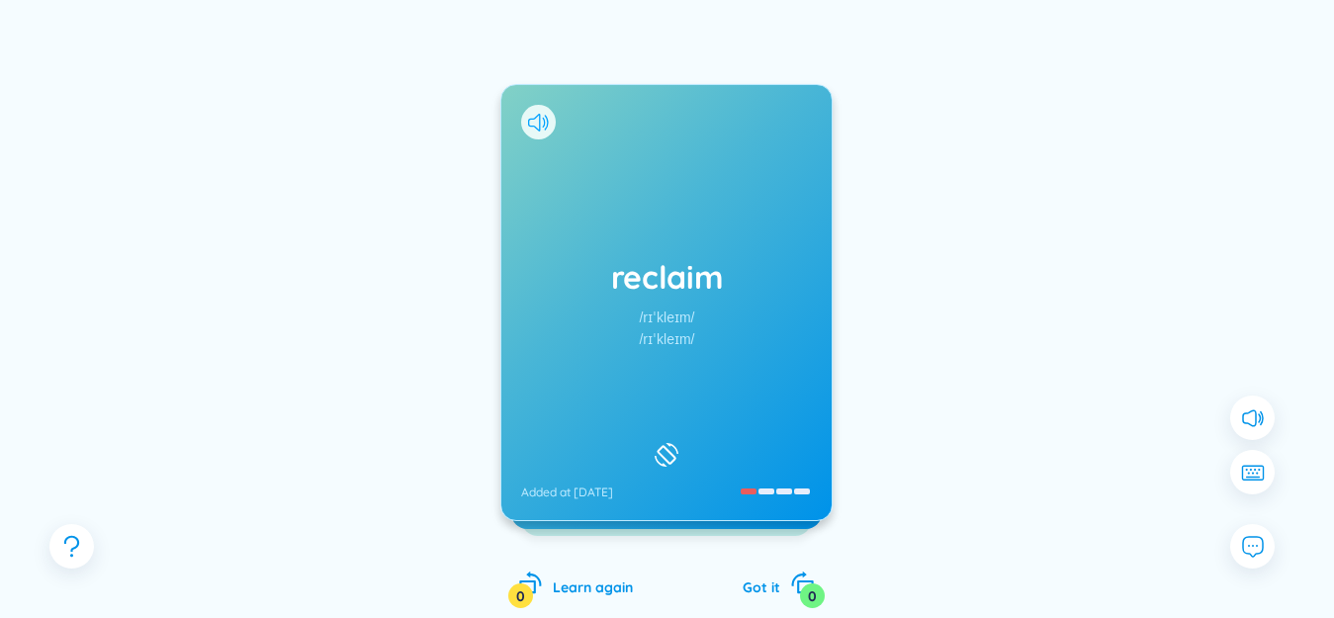
click at [541, 124] on icon at bounding box center [538, 123] width 21 height 18
click at [640, 365] on div "reclaim /rɪˈkleɪm/ /rɪˈkleɪm/ Added at [DATE]" at bounding box center [666, 302] width 330 height 435
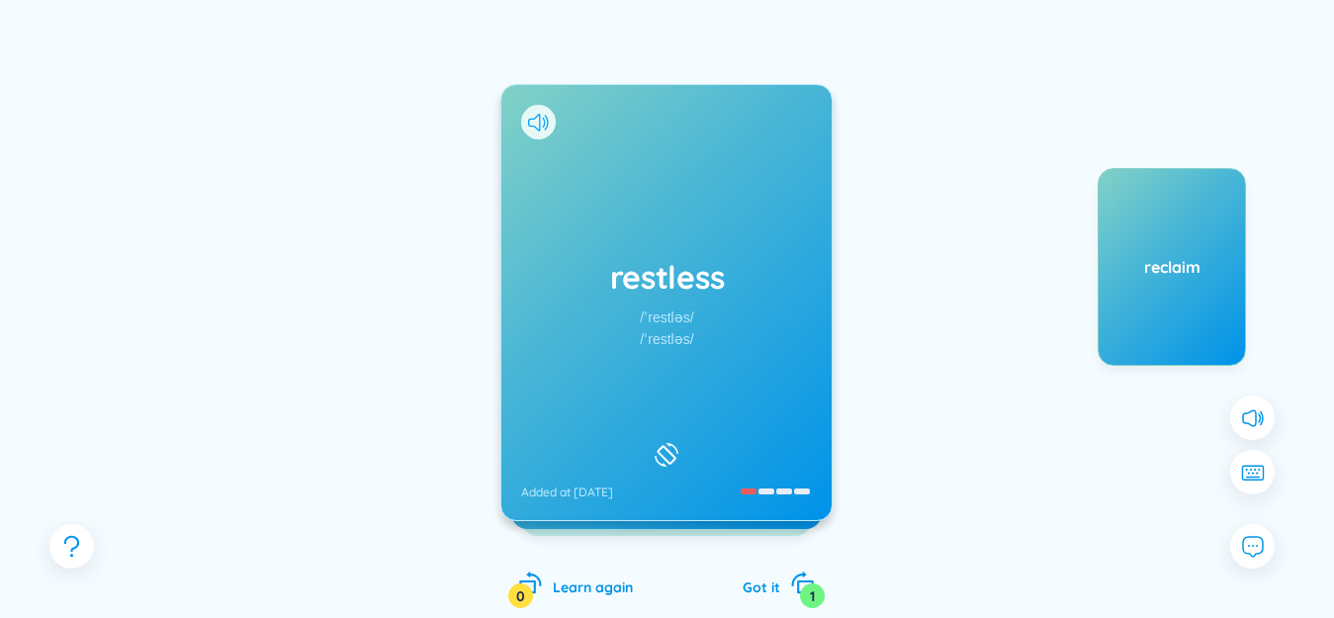
click at [545, 118] on icon at bounding box center [538, 123] width 21 height 18
click at [645, 245] on div "restless /ˈrestləs/ /ˈrestləs/ Added at [DATE]" at bounding box center [666, 302] width 330 height 435
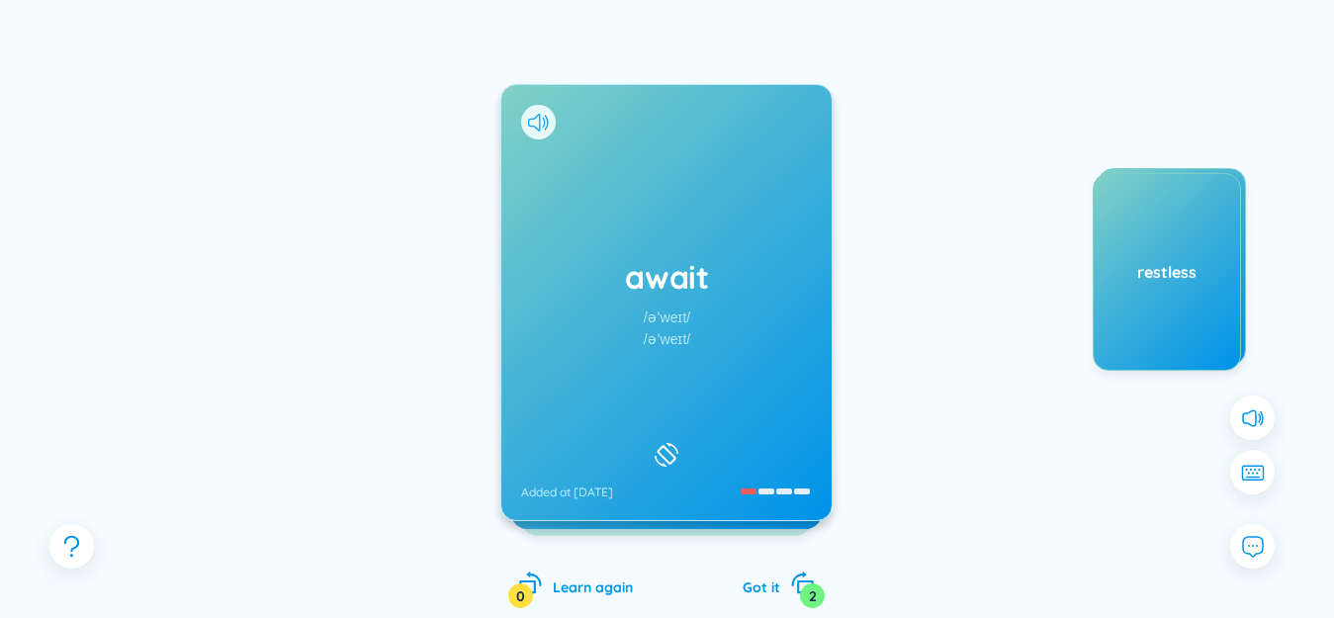
click at [533, 120] on icon at bounding box center [538, 123] width 21 height 18
click at [601, 198] on div "await /əˈweɪt/ /əˈweɪt/ Added at [DATE]" at bounding box center [666, 302] width 330 height 435
click at [534, 119] on icon at bounding box center [534, 123] width 12 height 18
click at [613, 230] on div "surface /ˈsɜːrfɪs/ /ˈsɜːfɪs/ Added at [DATE]" at bounding box center [666, 302] width 330 height 435
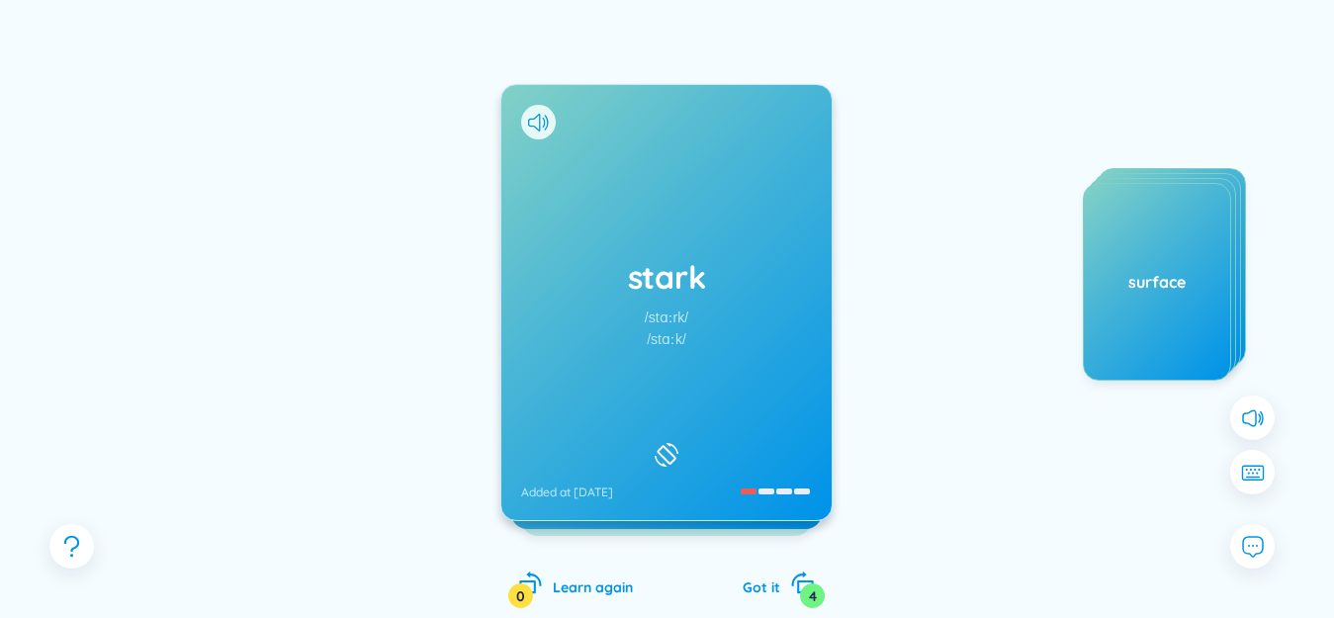
click at [540, 128] on icon at bounding box center [534, 123] width 12 height 18
click at [590, 231] on div "[PERSON_NAME] /stɑːrk/ /stɑːk/ Added at [DATE]" at bounding box center [666, 302] width 330 height 435
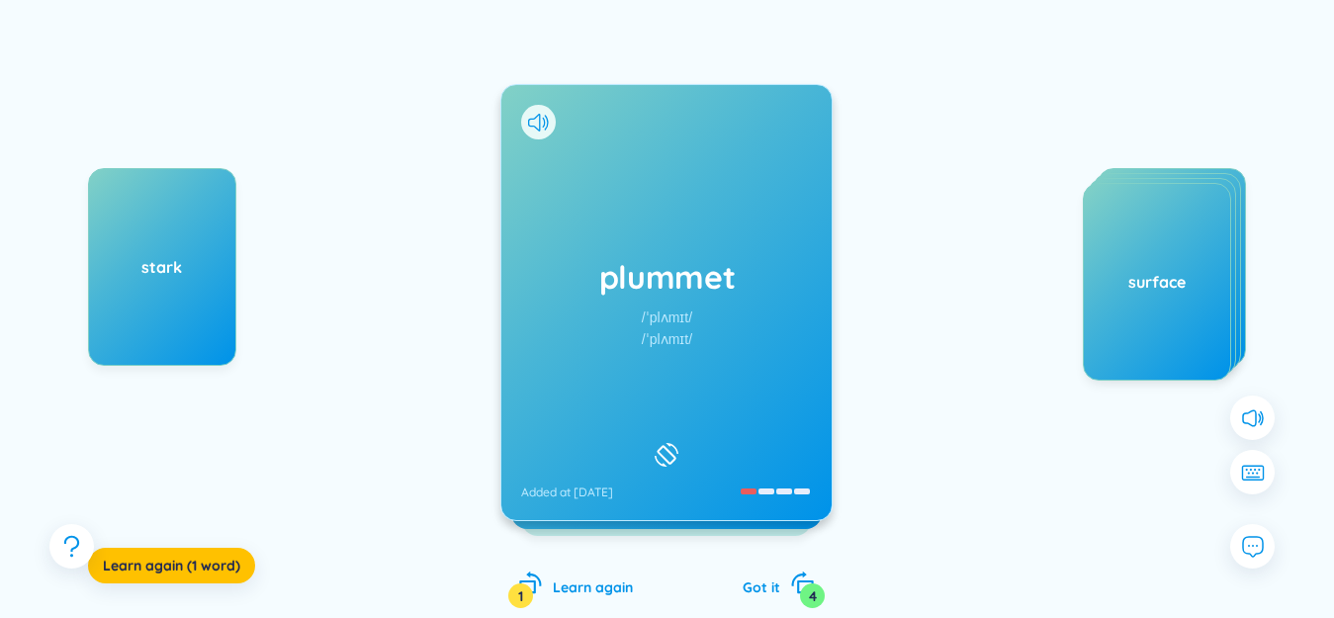
click at [527, 127] on div at bounding box center [538, 122] width 35 height 35
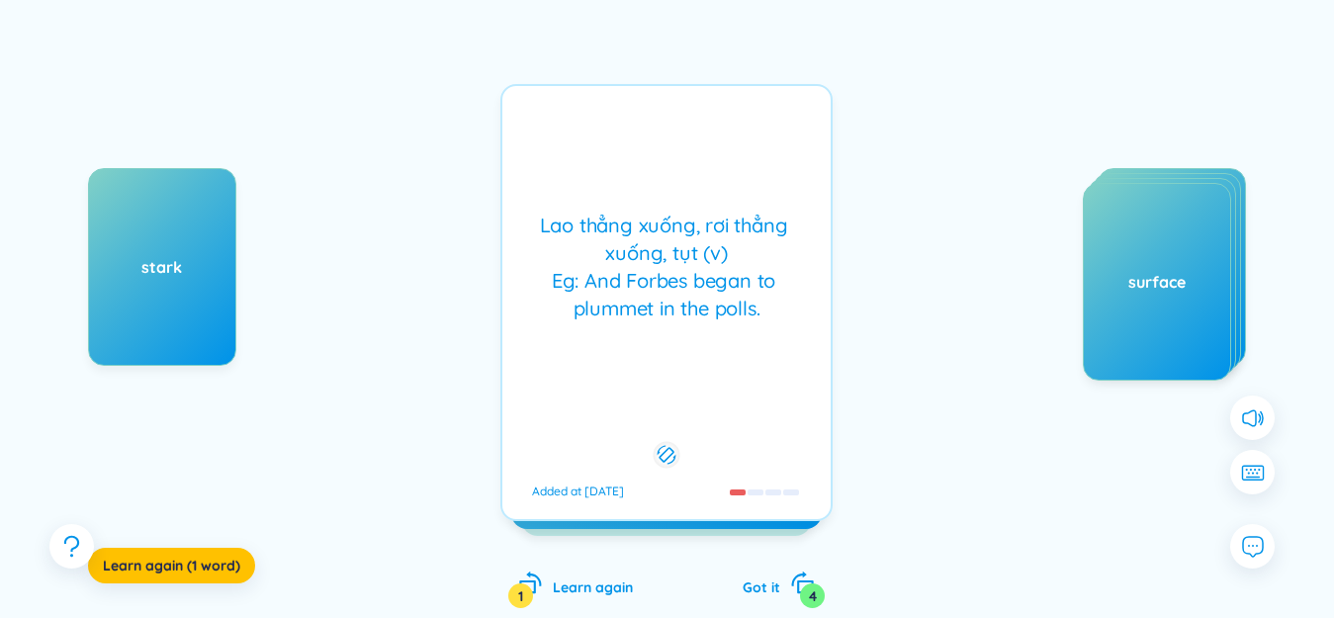
click at [555, 166] on div "Lao [PERSON_NAME], rơi [PERSON_NAME], tụt (v) Eg: And Forbes began to plummet i…" at bounding box center [666, 302] width 332 height 437
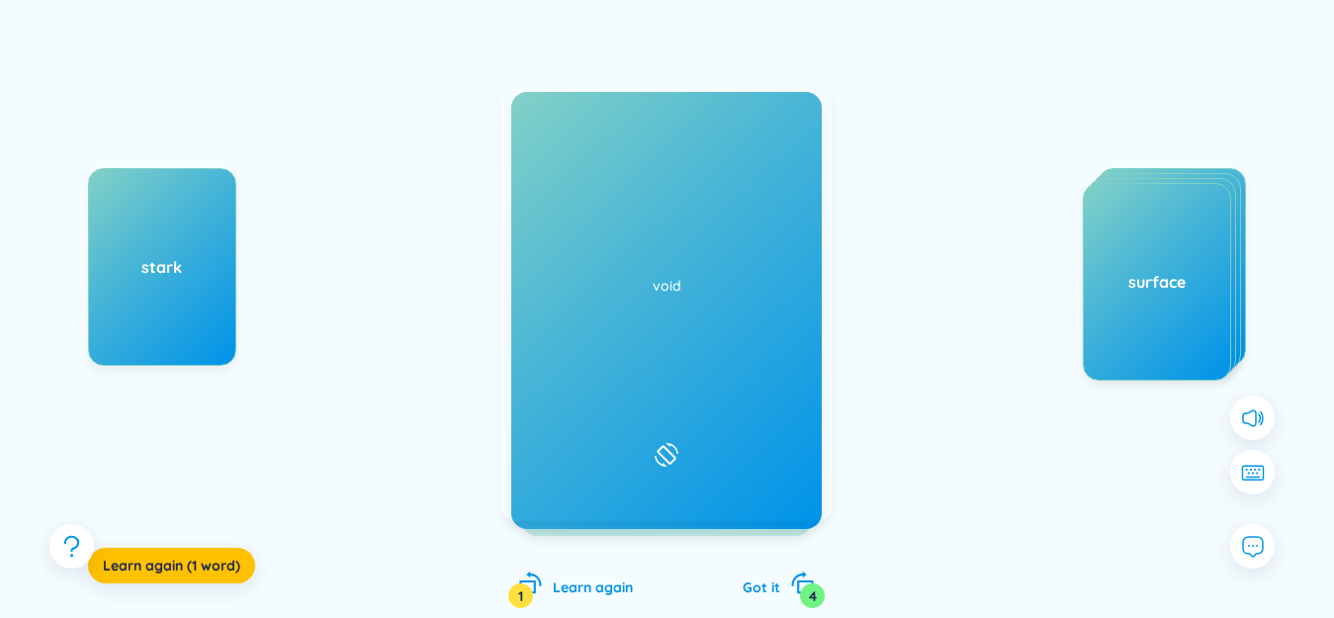
click at [543, 128] on icon at bounding box center [538, 123] width 21 height 18
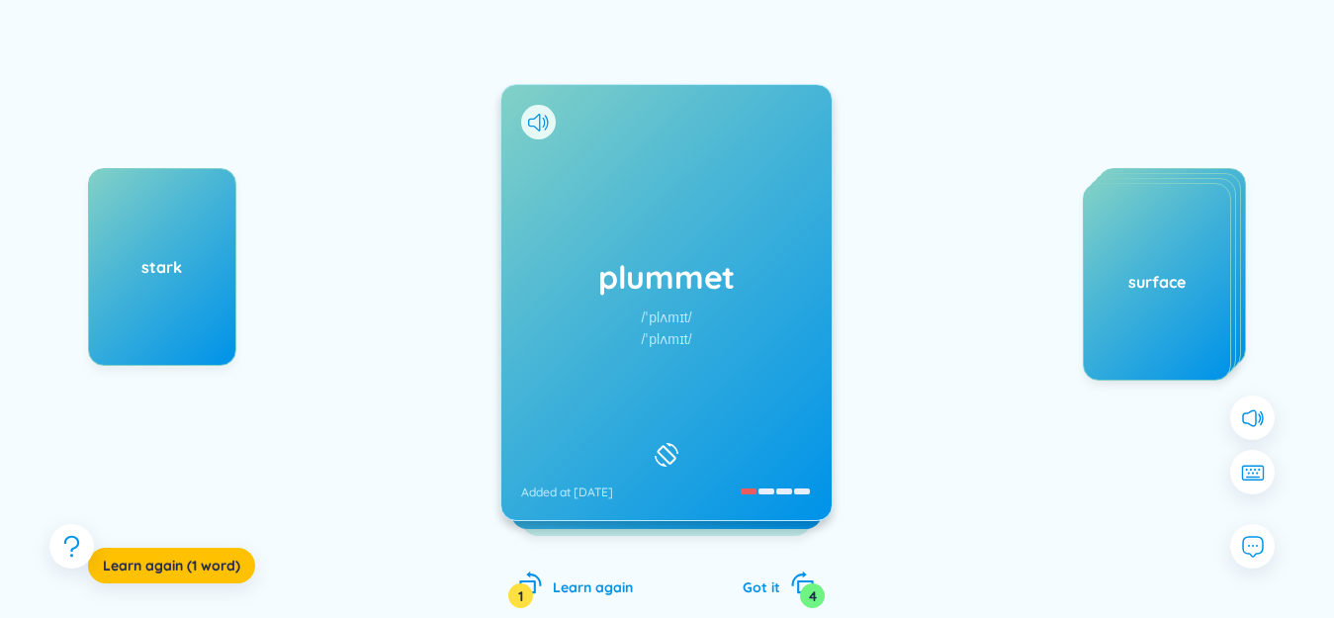
click at [584, 188] on div "plummet /ˈplʌmɪt/ /ˈplʌmɪt/ Added at [DATE]" at bounding box center [666, 302] width 330 height 435
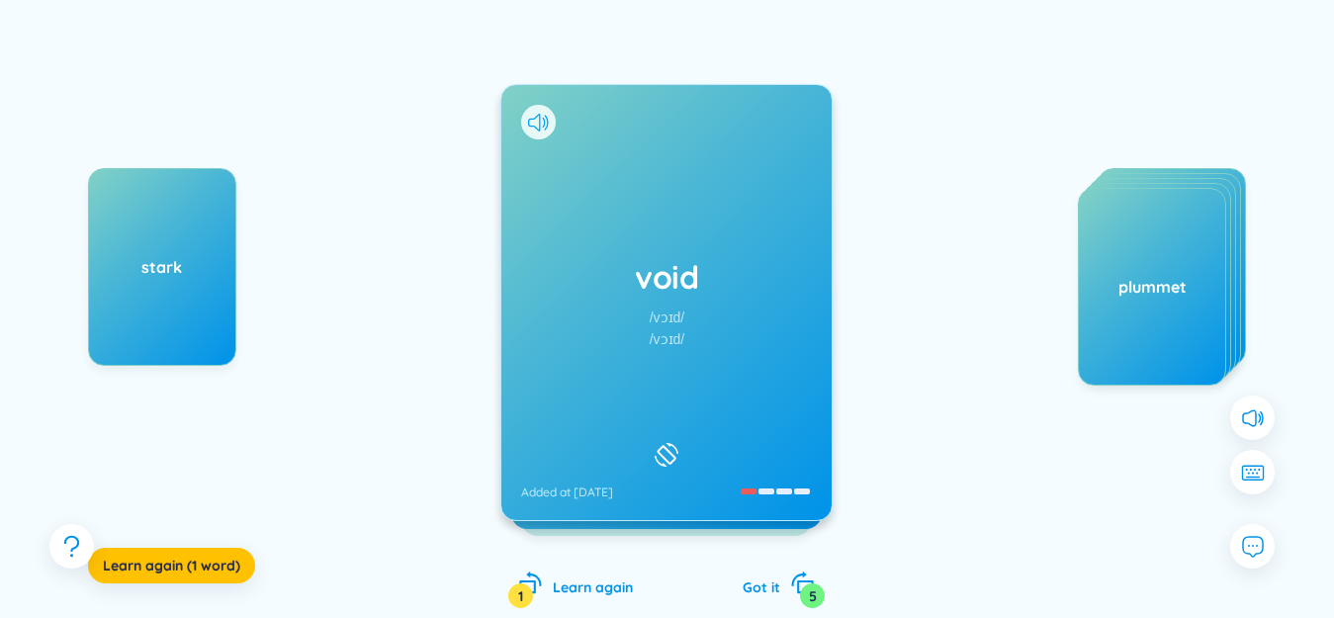
click at [535, 118] on icon at bounding box center [534, 123] width 12 height 18
click at [612, 204] on div "void /vɔɪd/ /vɔɪd/ Added at [DATE]" at bounding box center [666, 302] width 330 height 435
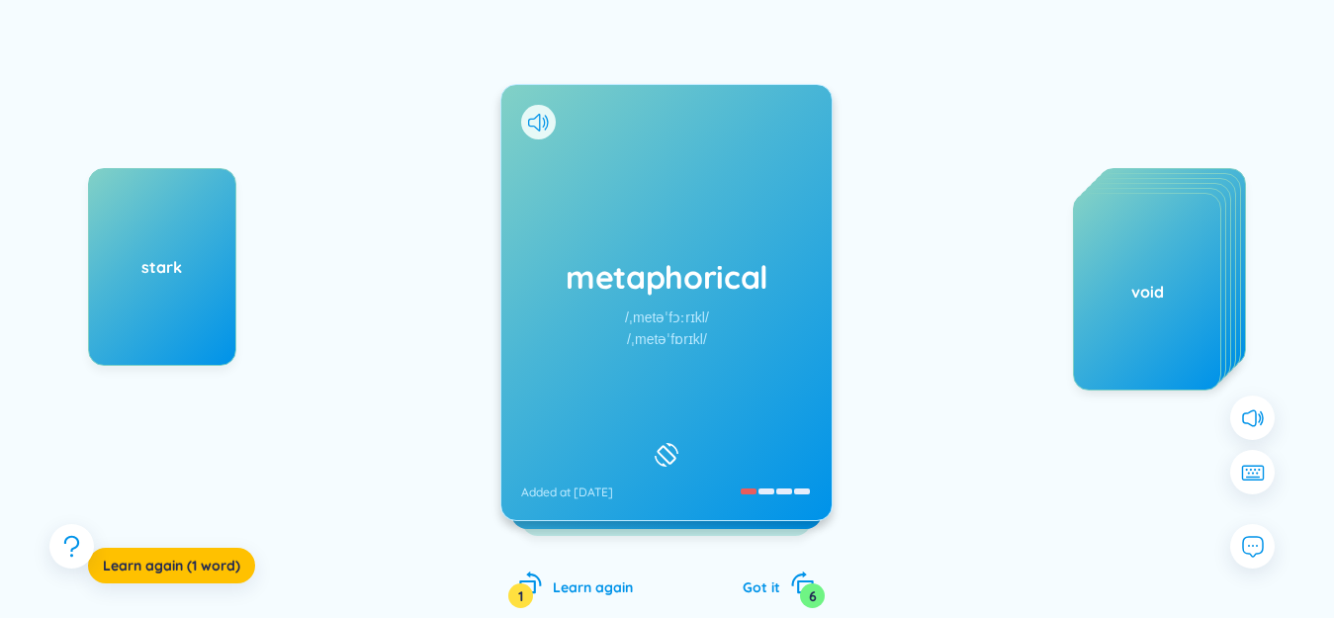
click at [534, 117] on icon at bounding box center [538, 123] width 21 height 18
click at [606, 228] on div "metaphorical /ˌmetəˈfɔːrɪkl/ /ˌmetəˈfɒrɪkl/ Added at [DATE]" at bounding box center [666, 302] width 330 height 435
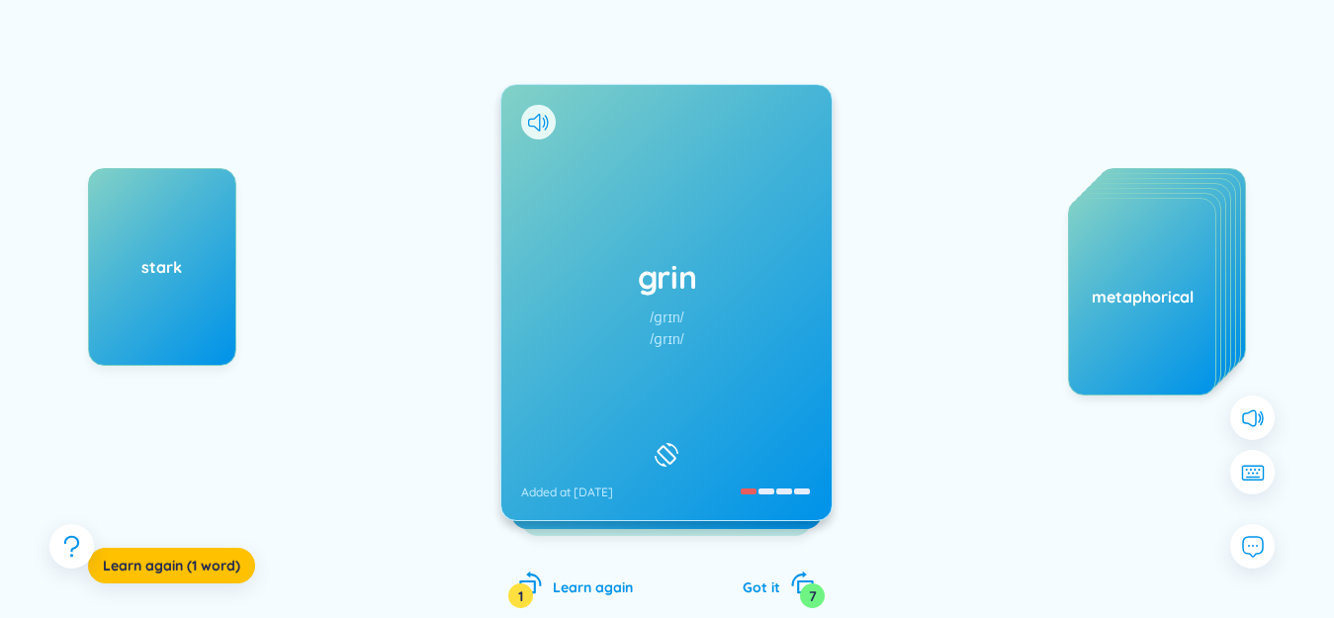
click at [536, 125] on icon at bounding box center [538, 123] width 21 height 18
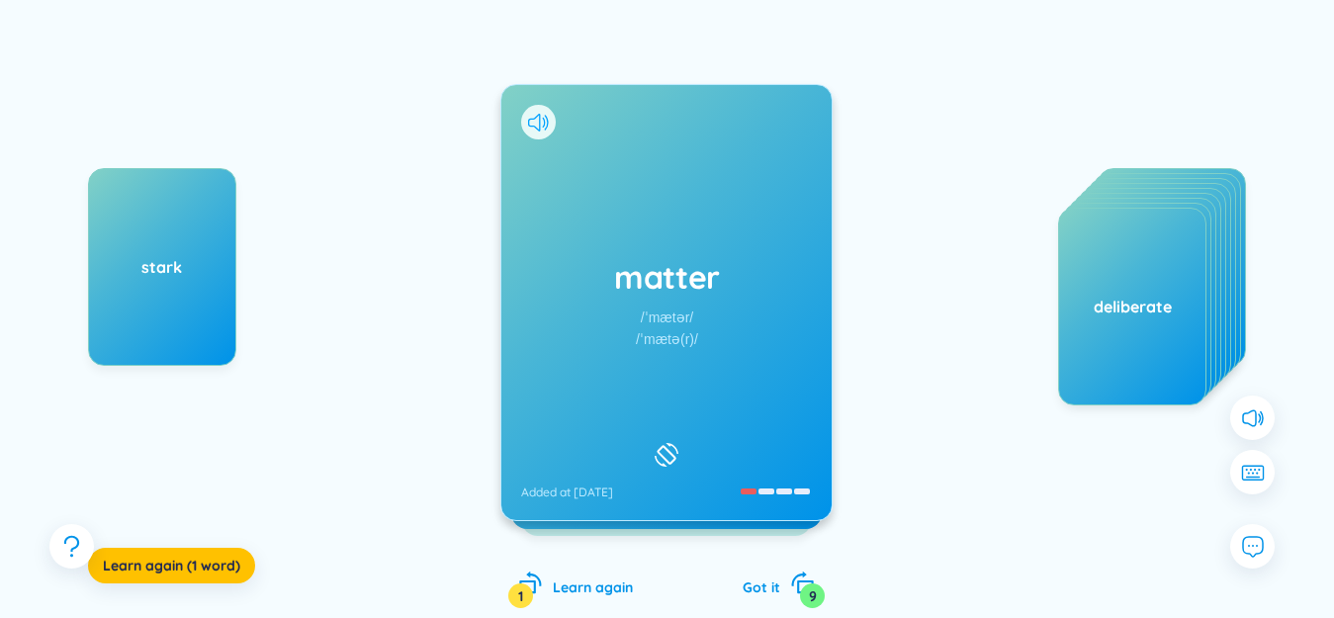
click at [535, 119] on icon at bounding box center [534, 123] width 12 height 18
click at [594, 182] on div "matter /ˈmætər/ /ˈmætə(r)/ Added at [DATE]" at bounding box center [666, 302] width 330 height 435
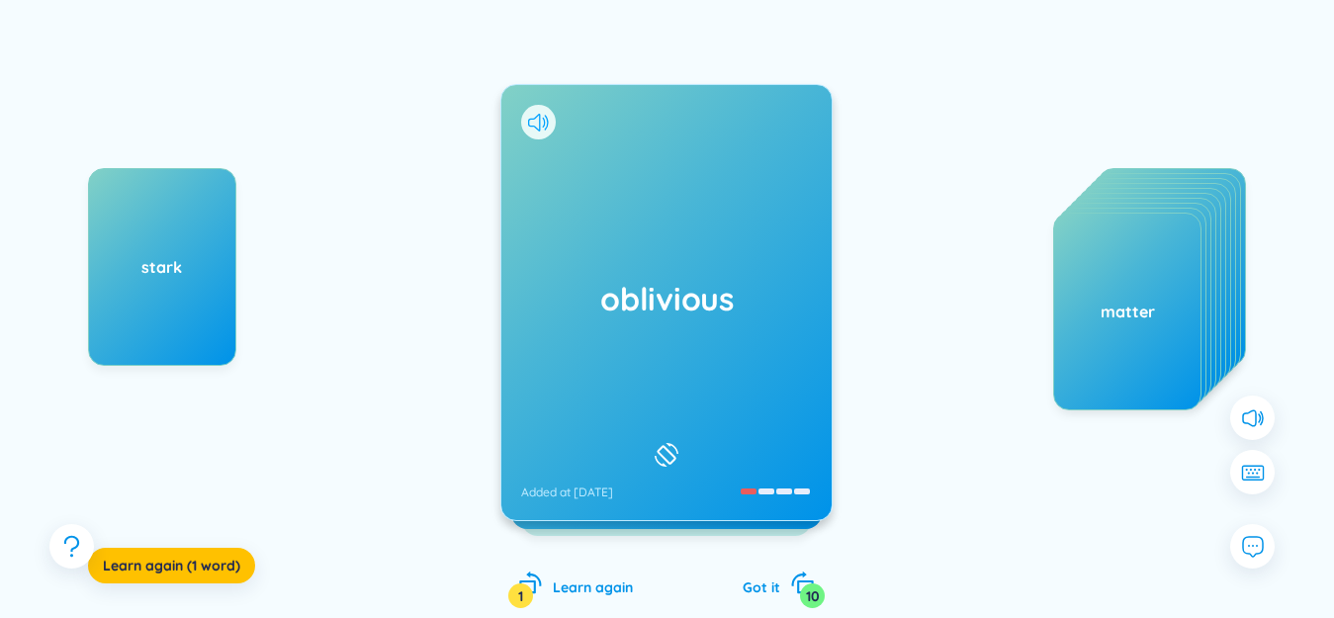
click at [540, 124] on icon at bounding box center [534, 123] width 12 height 18
click at [598, 188] on div "oblivious Added at [DATE]" at bounding box center [666, 302] width 330 height 435
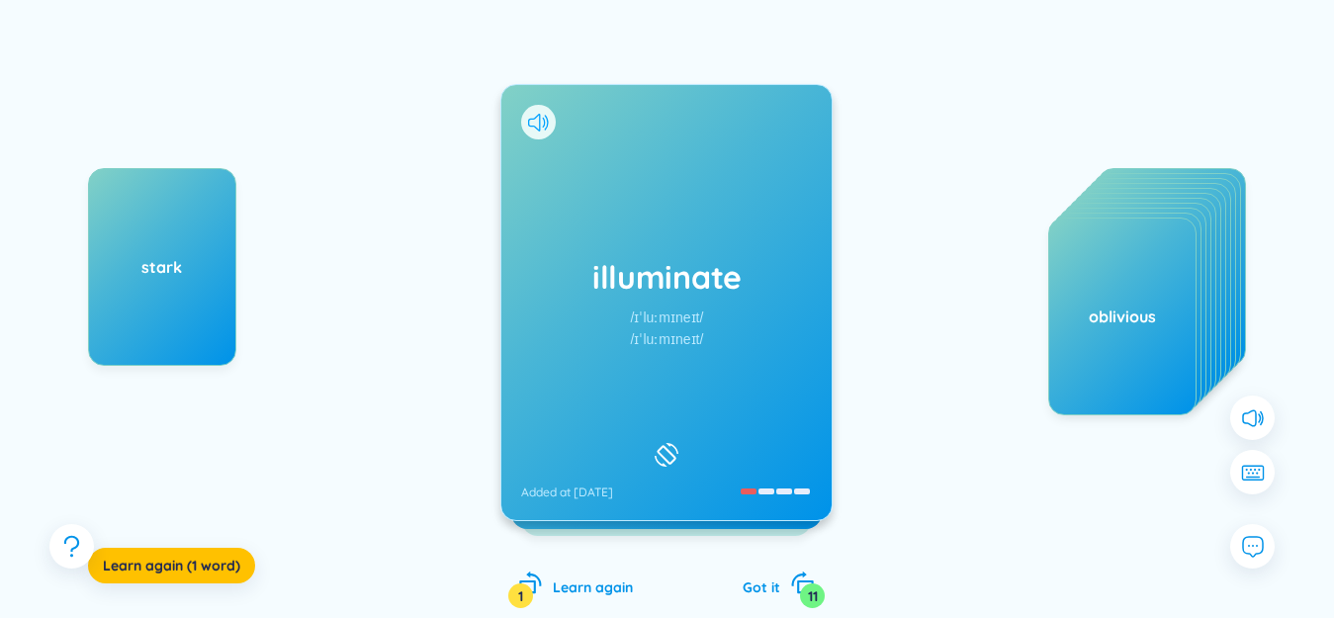
click at [536, 115] on icon at bounding box center [538, 123] width 21 height 18
click at [584, 188] on div "illuminate /ɪˈluːmɪneɪt/ /ɪˈluːmɪneɪt/ Added at [DATE]" at bounding box center [666, 302] width 330 height 435
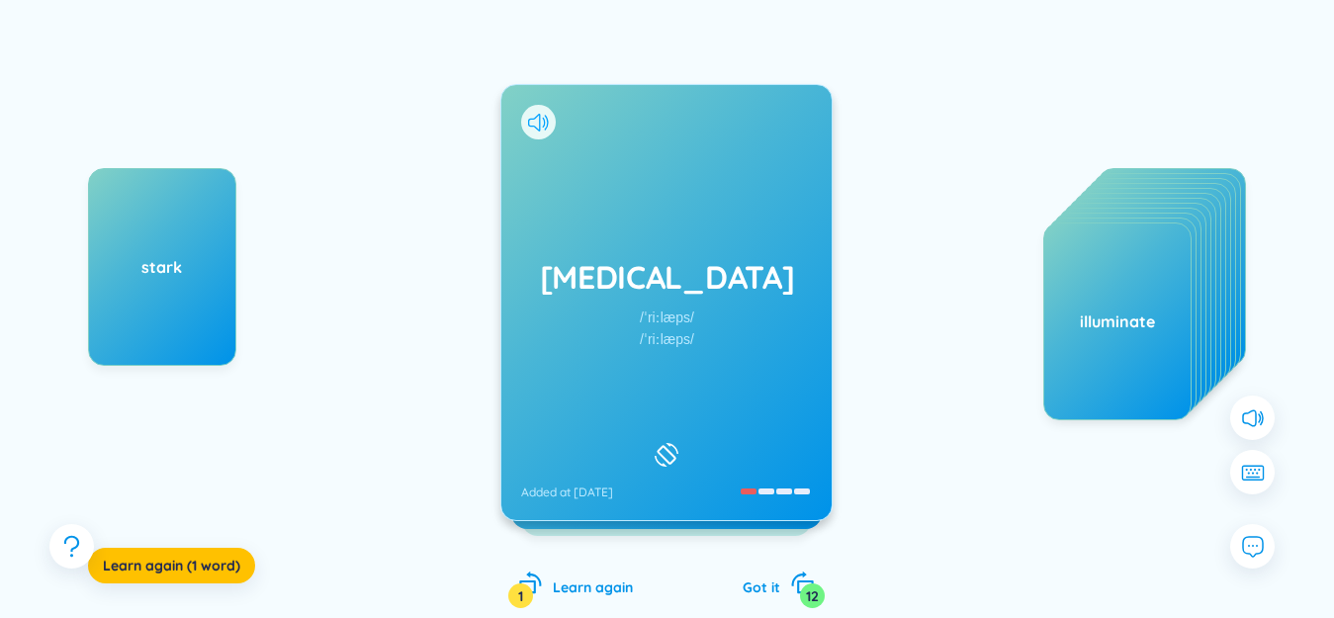
click at [538, 123] on icon at bounding box center [538, 123] width 21 height 18
click at [584, 161] on div "[MEDICAL_DATA] /ˈriːlæps/ /ˈriːlæps/ Added at [DATE]" at bounding box center [666, 302] width 330 height 435
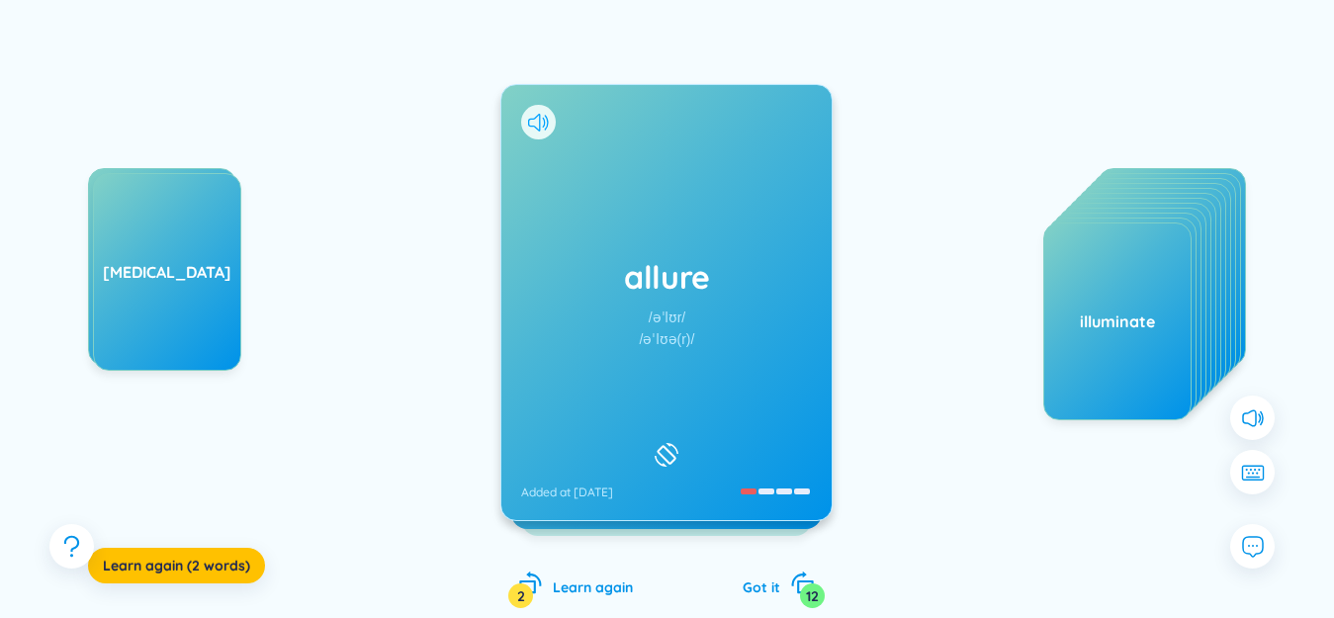
click at [533, 125] on icon at bounding box center [538, 123] width 21 height 18
click at [590, 198] on div "allure /əˈlʊr/ /əˈlʊə(r)/ Added at [DATE]" at bounding box center [666, 302] width 330 height 435
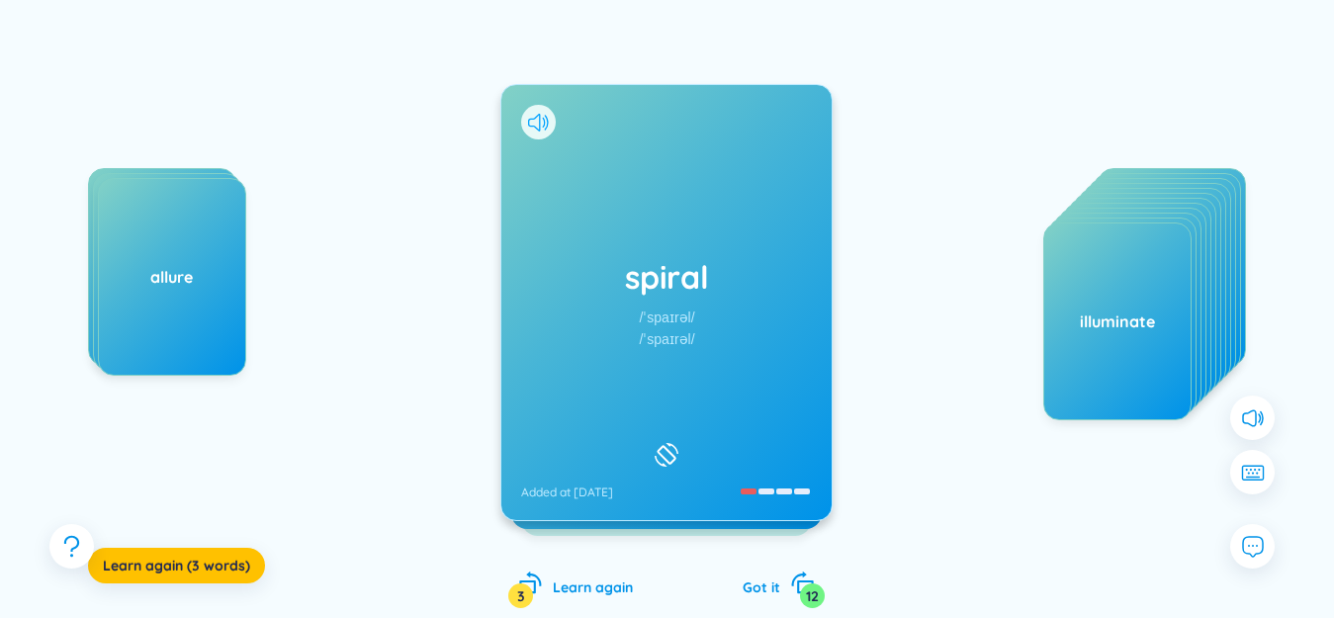
click at [535, 117] on icon at bounding box center [538, 123] width 21 height 18
click at [601, 200] on div "spiral /ˈspaɪrəl/ /ˈspaɪrəl/ Added at [DATE]" at bounding box center [666, 302] width 330 height 435
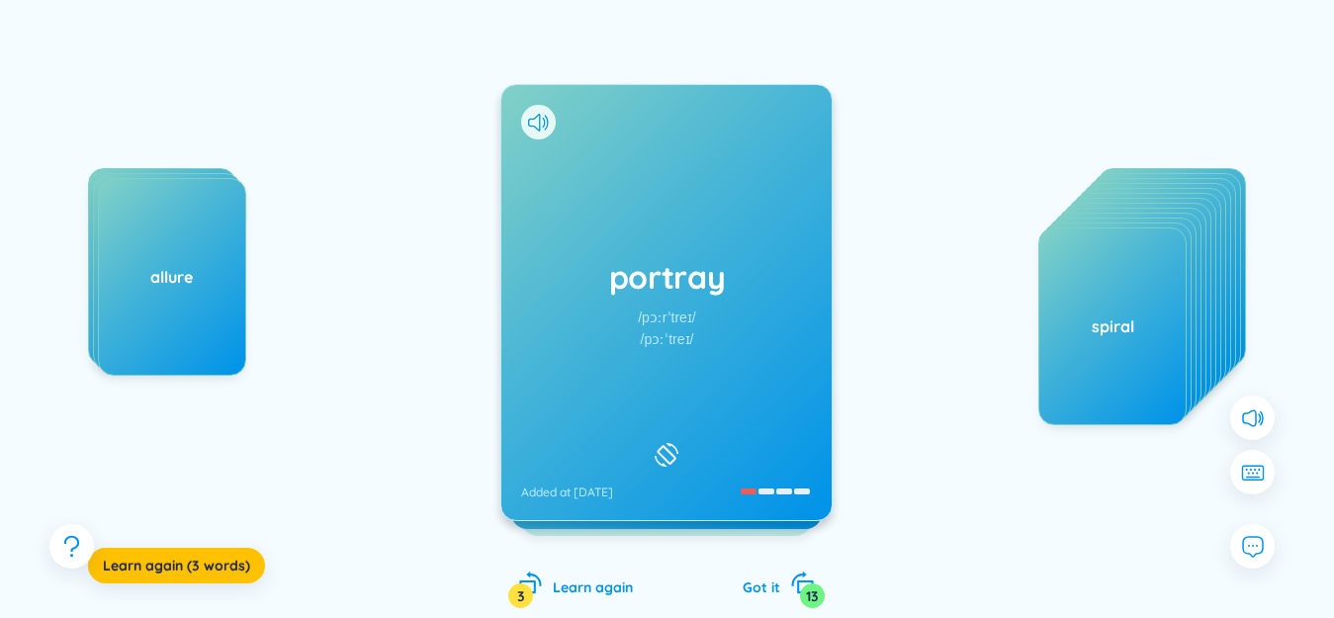
click at [537, 116] on icon at bounding box center [534, 123] width 12 height 18
click at [613, 213] on div "portray /pɔːrˈtreɪ/ /pɔːˈtreɪ/ Added at [DATE]" at bounding box center [666, 302] width 330 height 435
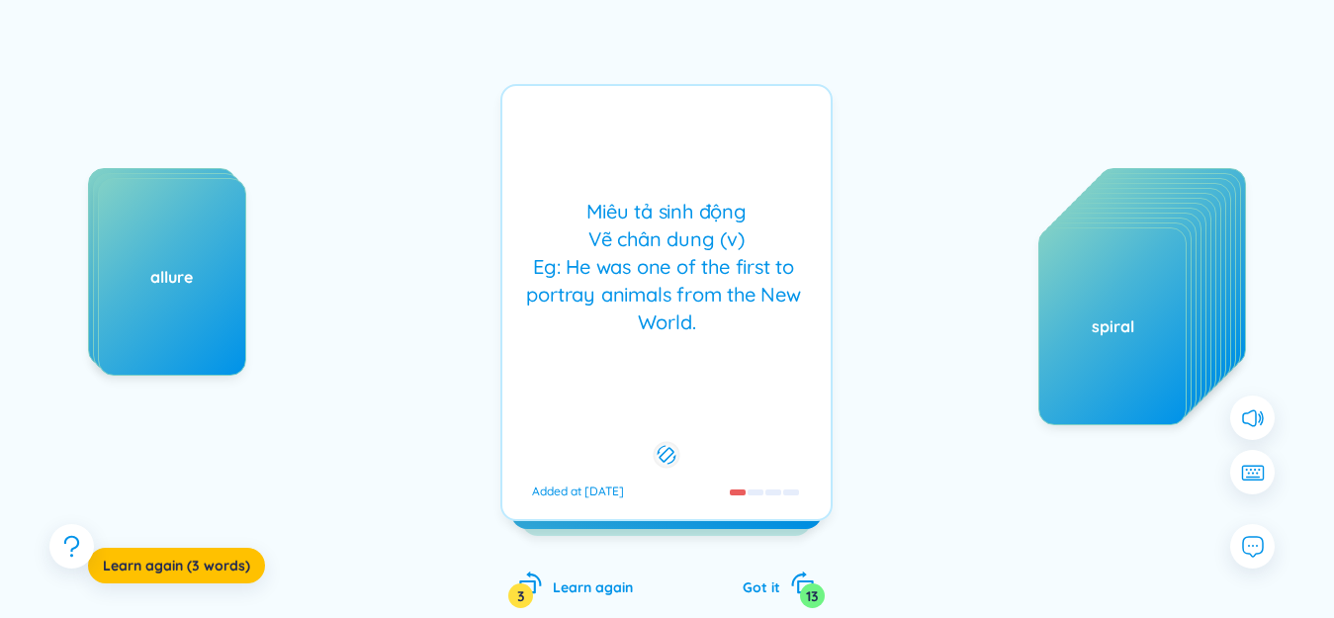
click at [625, 230] on div "portray /pɔːrˈtreɪ/ /pɔːˈtreɪ/ Added at [DATE] Miêu tả sinh động Vẽ [PERSON_NAM…" at bounding box center [666, 302] width 332 height 437
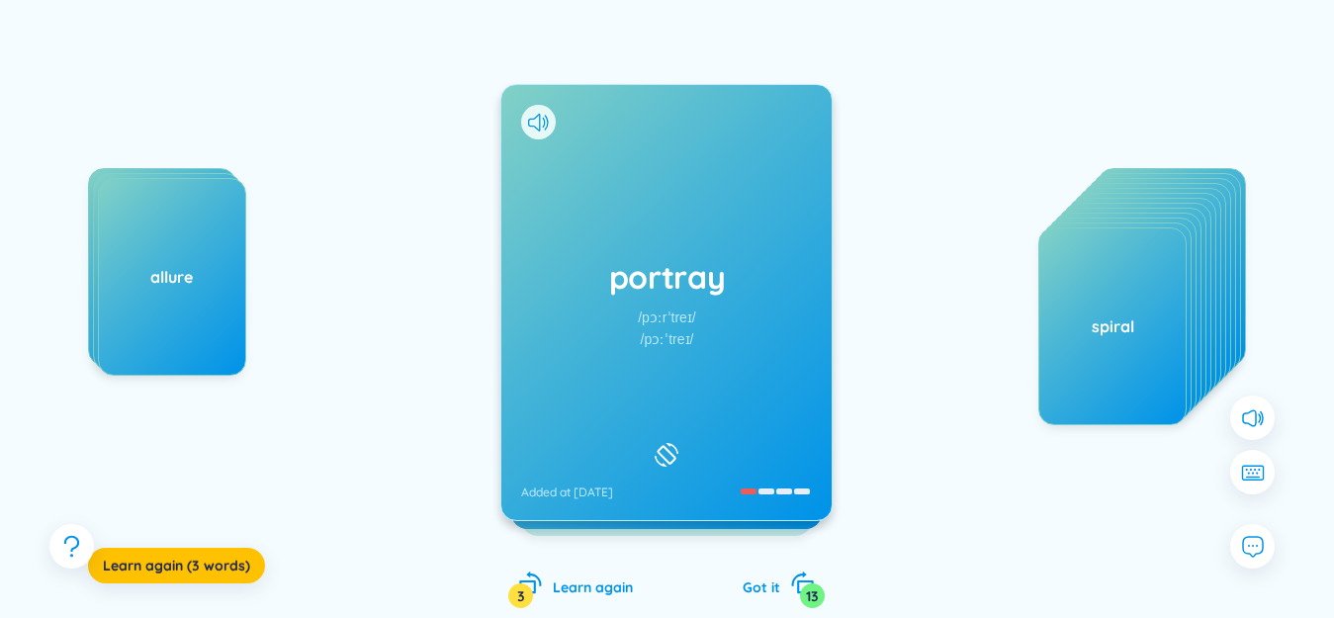
click at [625, 231] on div "portray /pɔːrˈtreɪ/ /pɔːˈtreɪ/ Added at [DATE]" at bounding box center [666, 302] width 330 height 435
click at [533, 123] on icon at bounding box center [538, 123] width 21 height 18
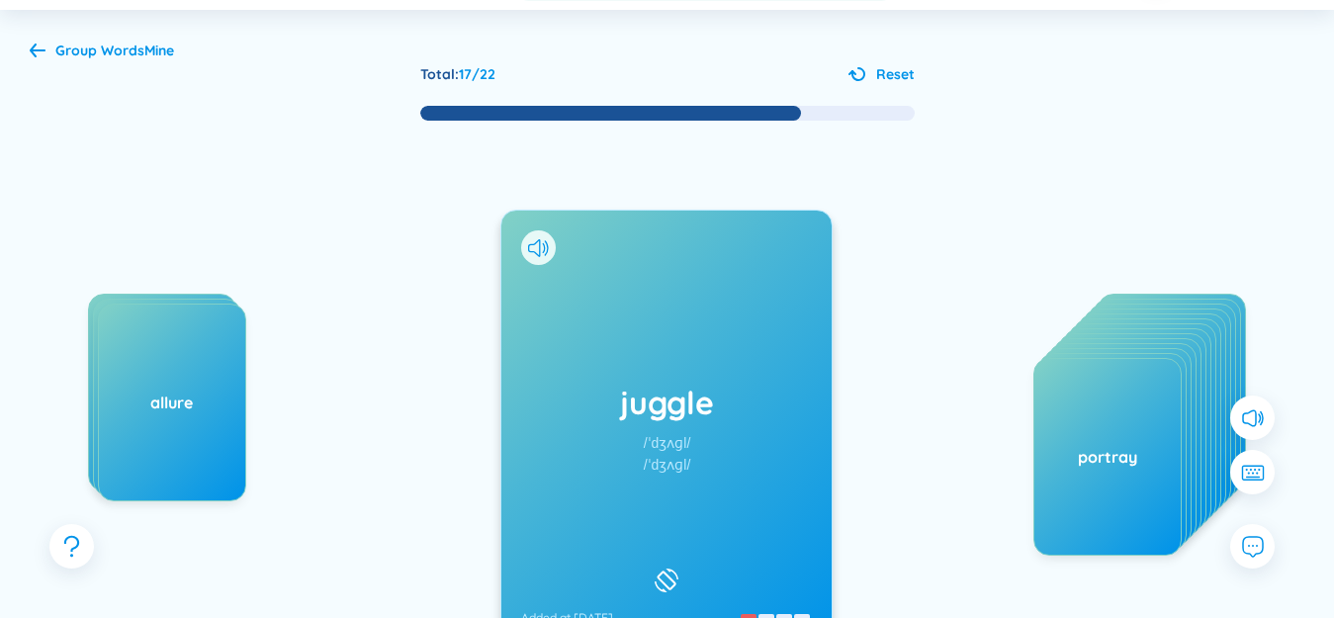
scroll to position [198, 0]
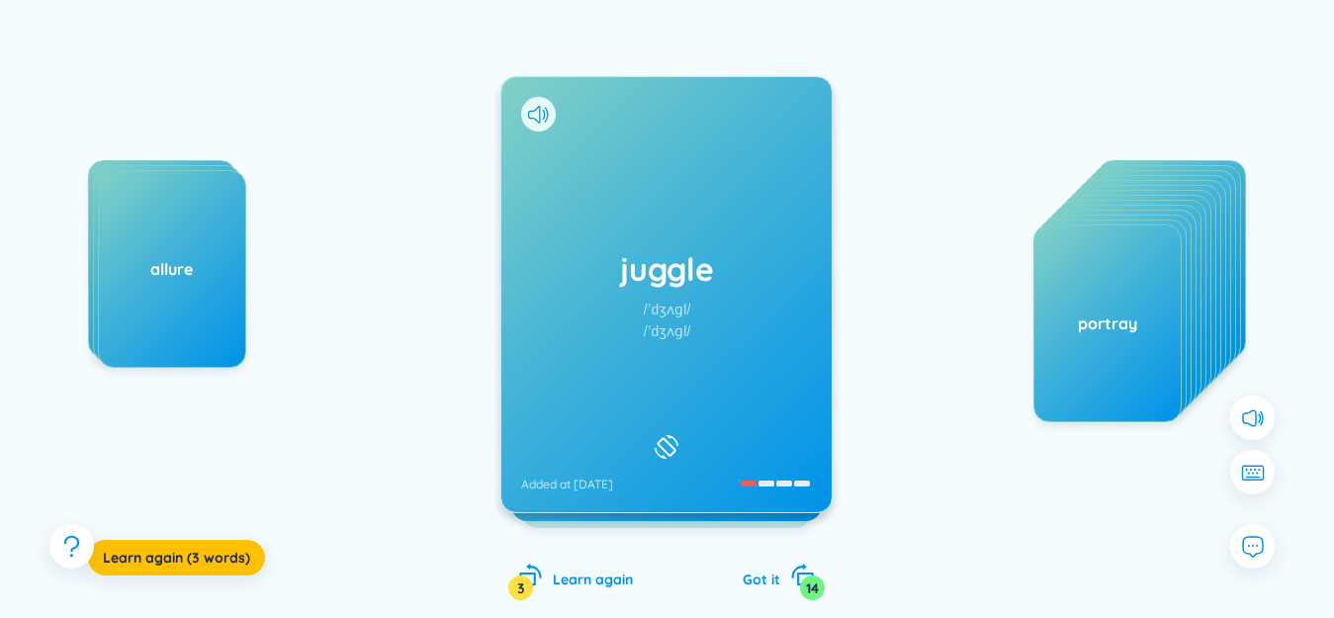
click at [614, 277] on h1 "juggle" at bounding box center [666, 269] width 291 height 44
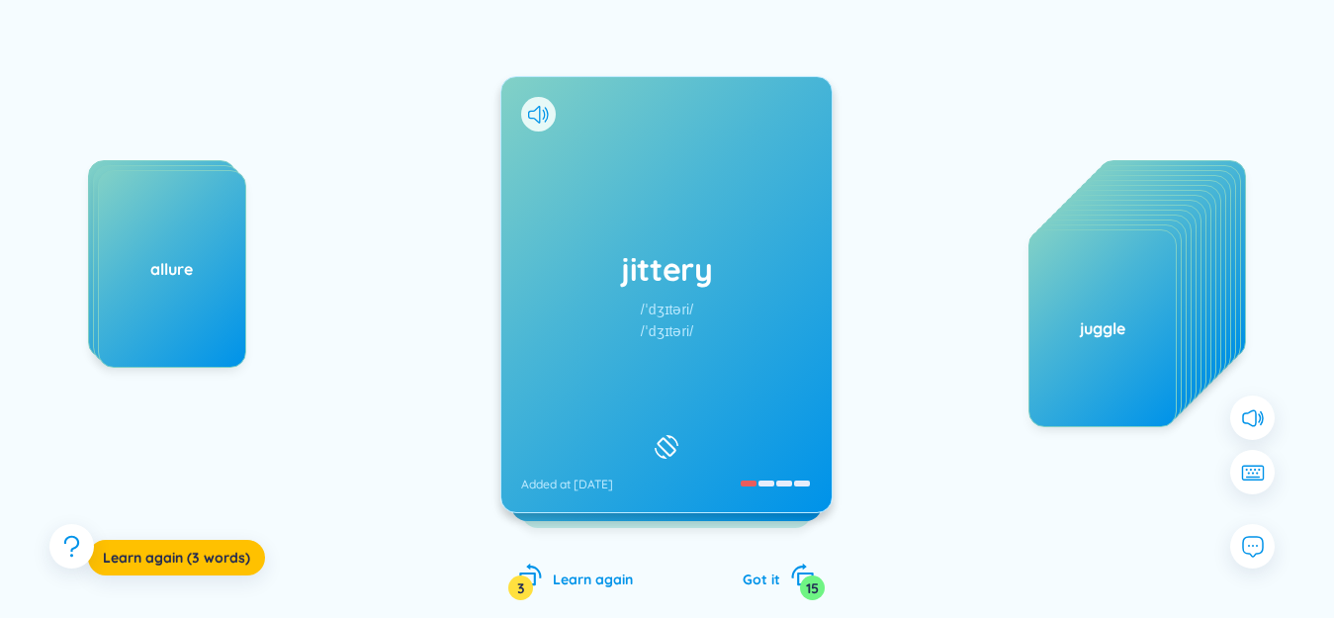
click at [536, 114] on icon at bounding box center [538, 115] width 21 height 18
click at [658, 228] on div "jittery /ˈdʒɪtəri/ /ˈdʒɪtəri/ Added at [DATE]" at bounding box center [666, 294] width 330 height 435
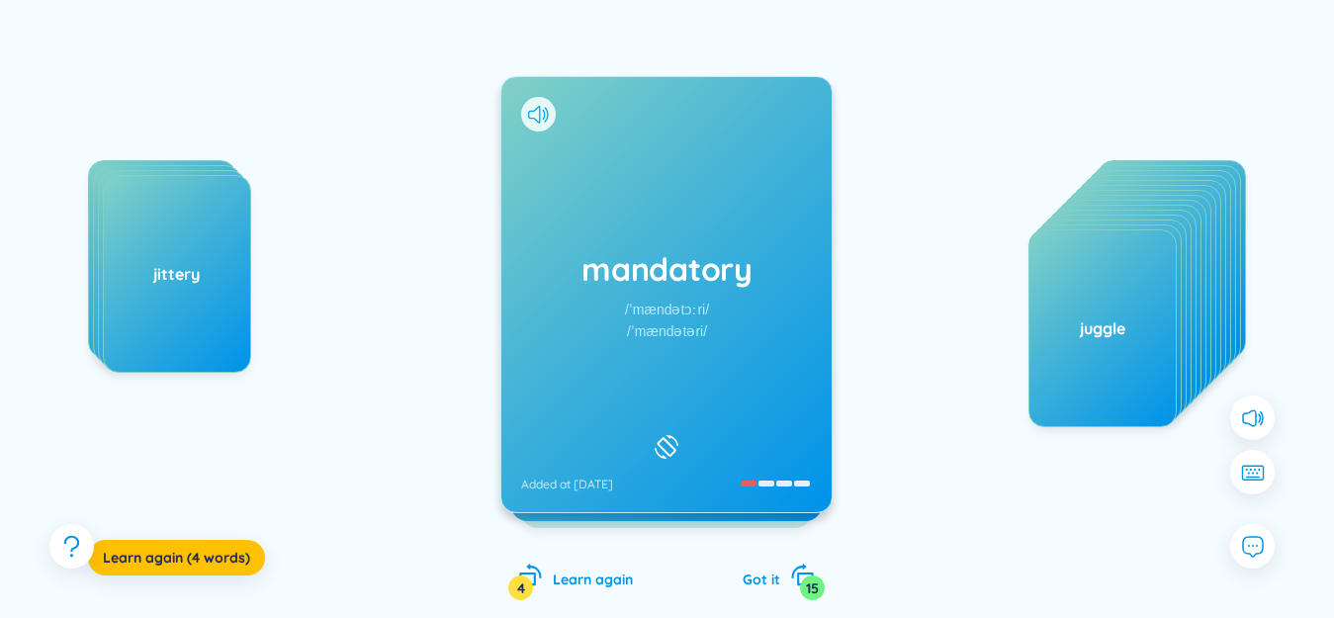
click at [537, 112] on icon at bounding box center [538, 115] width 21 height 18
click at [630, 197] on div "mandatory /ˈmændətɔːri/ /ˈmændətəri/ Added at [DATE]" at bounding box center [666, 294] width 330 height 435
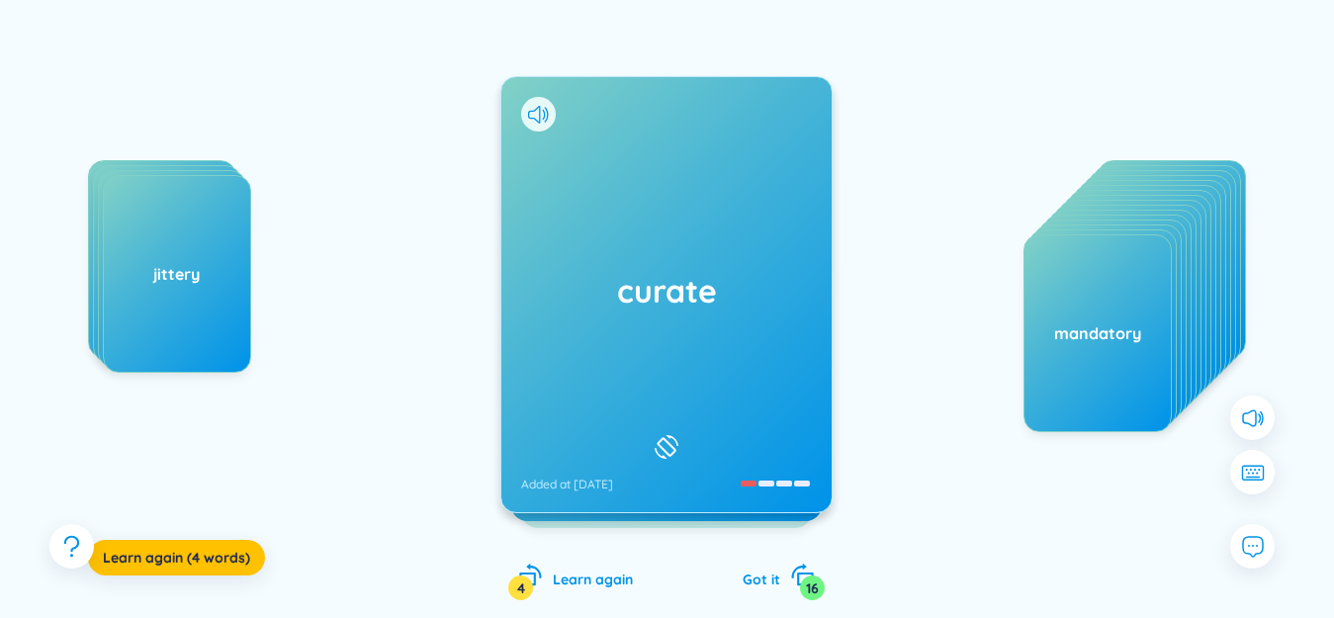
click at [532, 108] on icon at bounding box center [538, 115] width 21 height 18
click at [689, 353] on div "curate Added at [DATE]" at bounding box center [666, 294] width 330 height 435
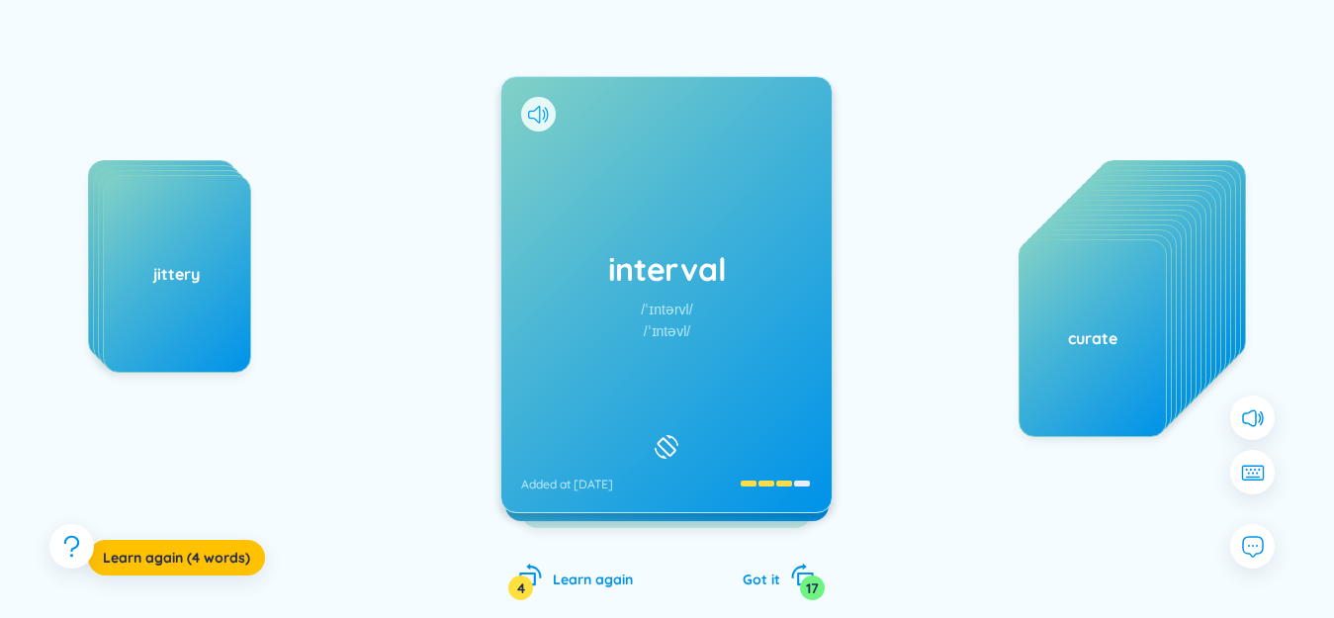
click at [535, 110] on icon at bounding box center [534, 115] width 12 height 18
click at [605, 176] on div "interval /ˈɪntərvl/ /ˈɪntəvl/ Added at [DATE]" at bounding box center [666, 294] width 330 height 435
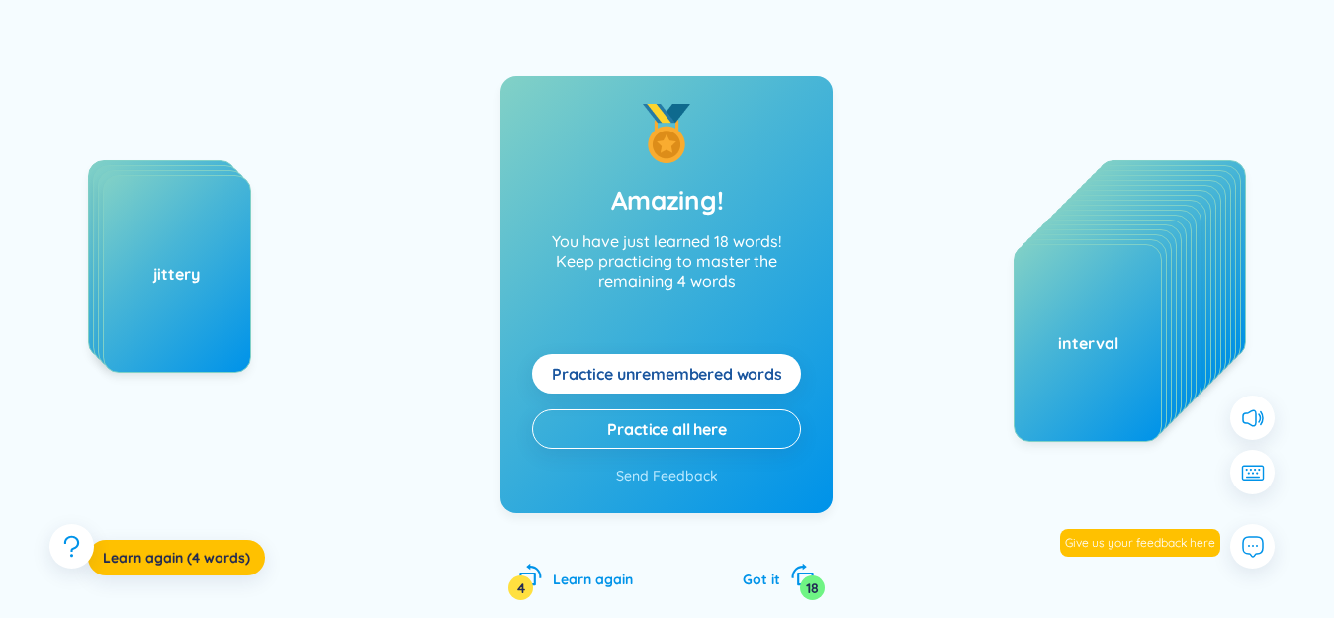
click at [701, 367] on span "Practice unremembered words" at bounding box center [667, 374] width 230 height 22
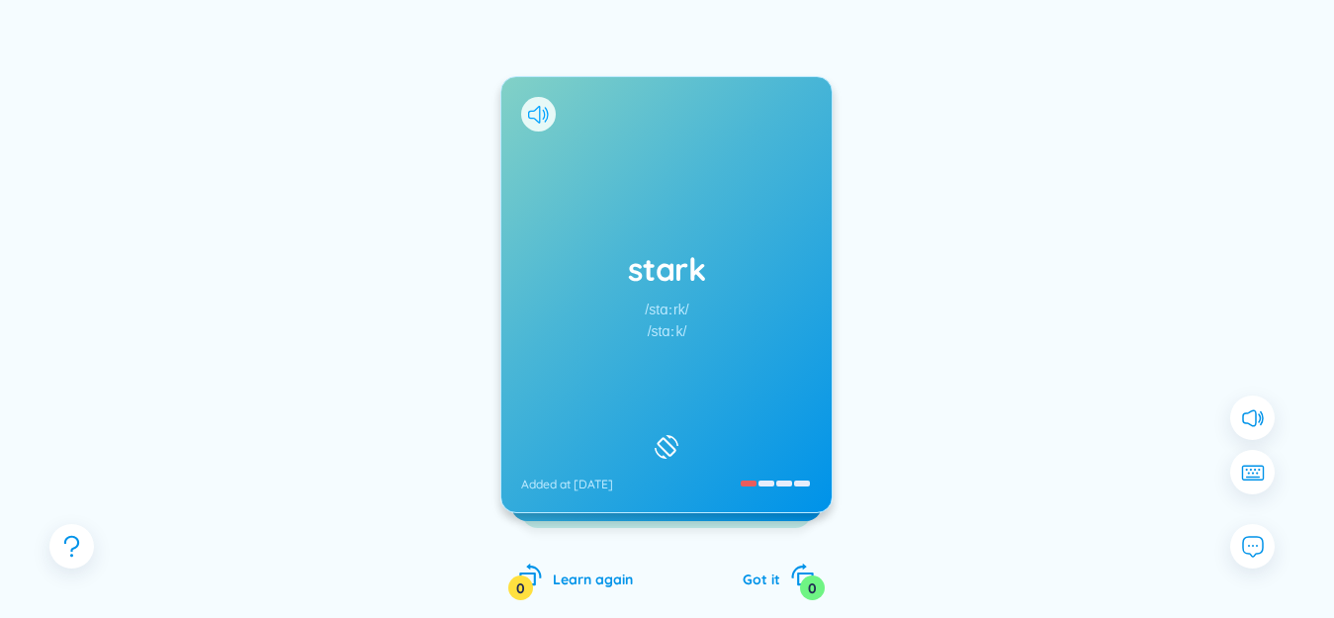
click at [534, 110] on icon at bounding box center [538, 115] width 21 height 18
click at [644, 218] on div "[PERSON_NAME] /stɑːrk/ /stɑːk/ Added at [DATE]" at bounding box center [666, 294] width 330 height 435
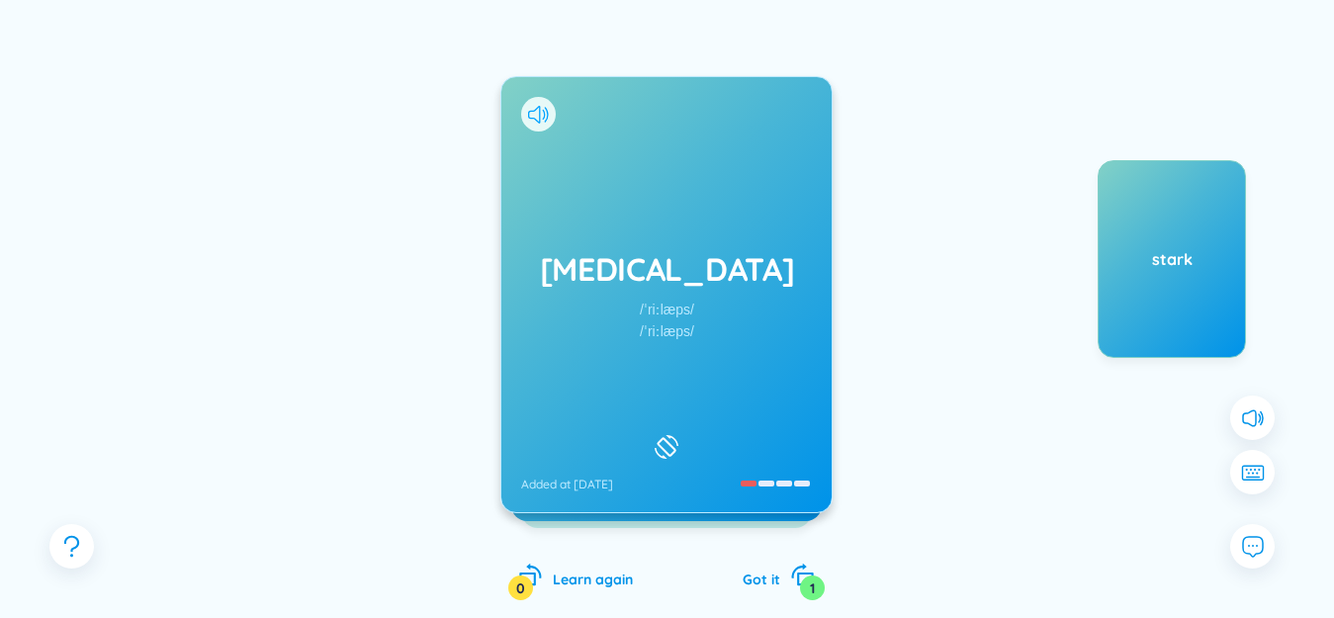
click at [536, 109] on icon at bounding box center [534, 115] width 12 height 18
click at [638, 175] on div "[MEDICAL_DATA] /ˈriːlæps/ /ˈriːlæps/ Added at [DATE]" at bounding box center [666, 294] width 330 height 435
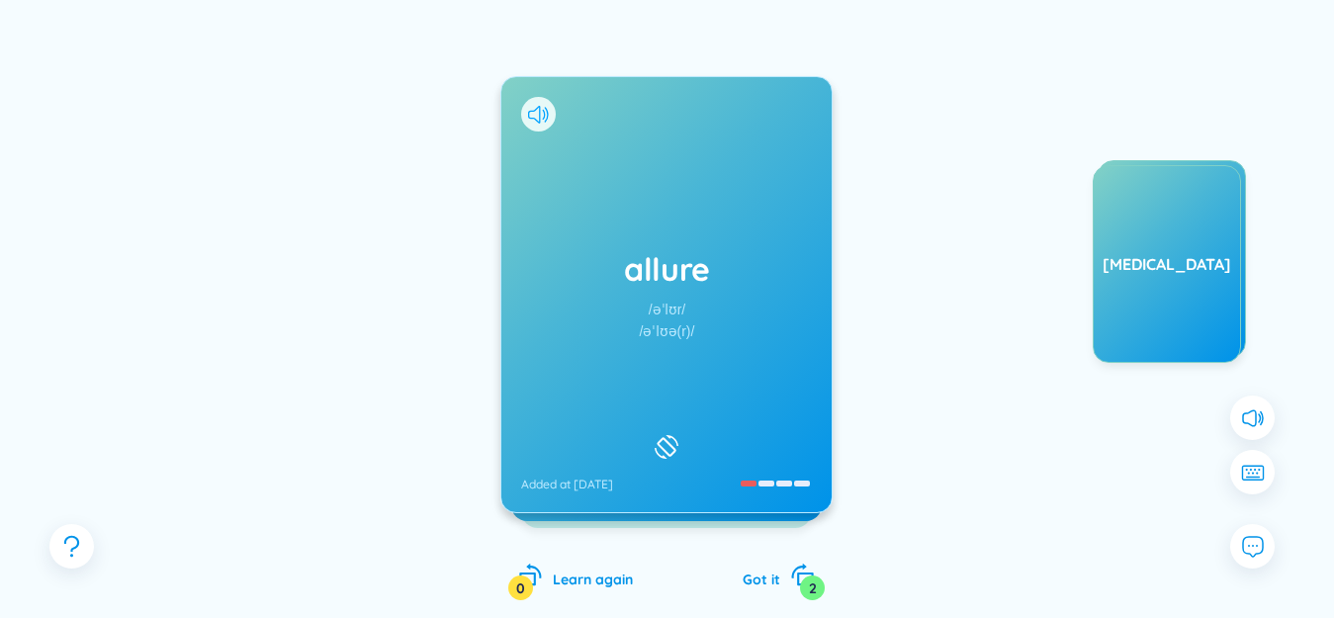
click at [538, 112] on icon at bounding box center [538, 115] width 21 height 18
click at [609, 174] on div "allure /əˈlʊr/ /əˈlʊə(r)/ Added at [DATE]" at bounding box center [666, 294] width 330 height 435
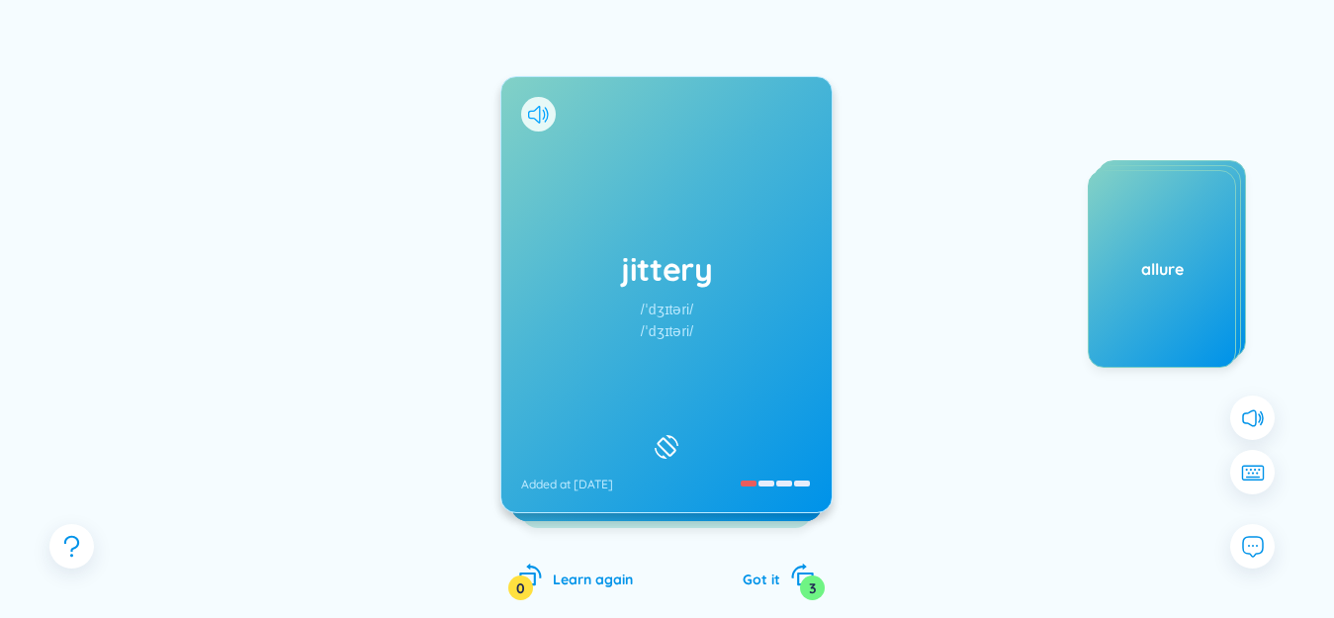
click at [529, 120] on icon at bounding box center [538, 115] width 21 height 18
click at [584, 176] on div "jittery /ˈdʒɪtəri/ /ˈdʒɪtəri/ Added at [DATE]" at bounding box center [666, 294] width 330 height 435
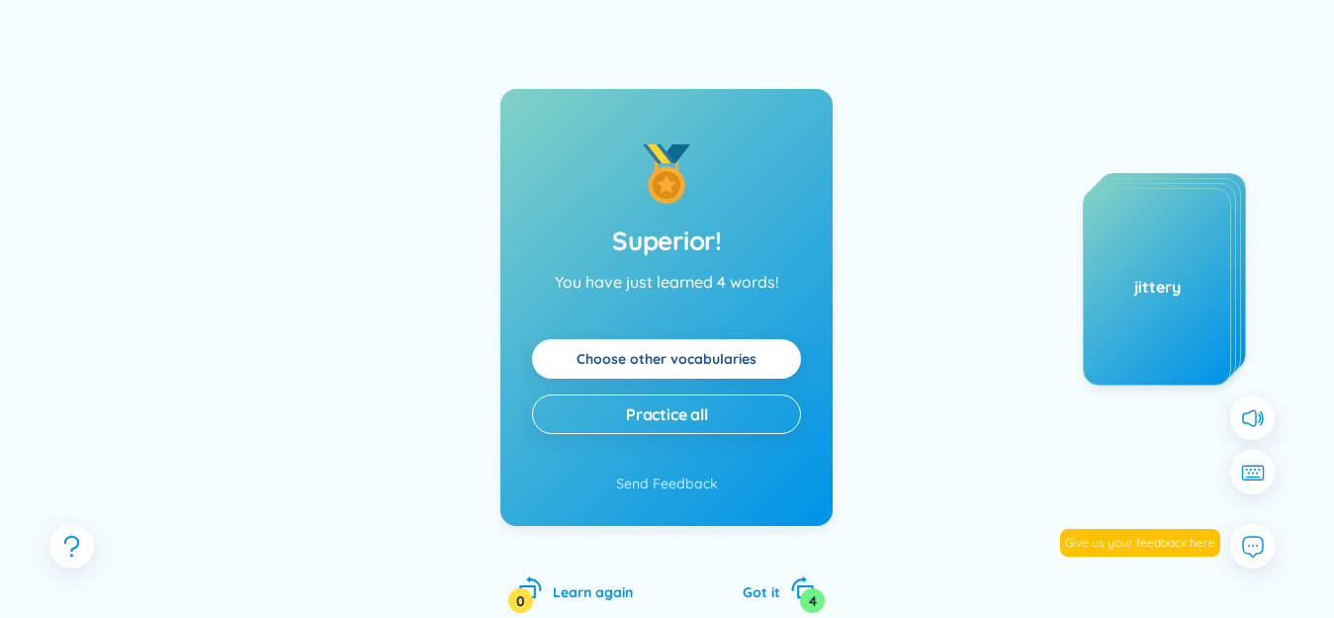
scroll to position [0, 0]
